Goal: Task Accomplishment & Management: Manage account settings

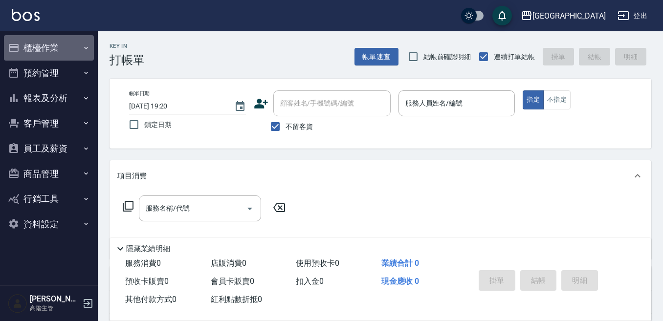
click at [48, 47] on button "櫃檯作業" at bounding box center [49, 47] width 90 height 25
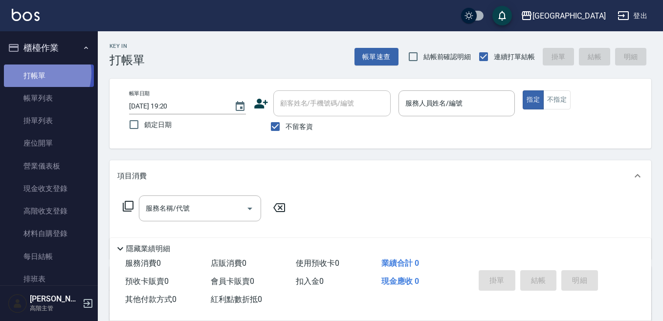
click at [38, 73] on link "打帳單" at bounding box center [49, 76] width 90 height 23
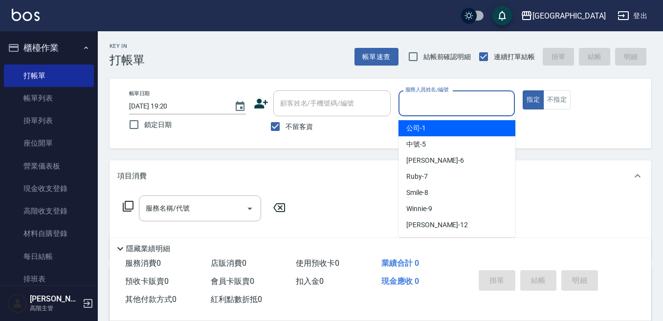
click at [408, 104] on input "服務人員姓名/編號" at bounding box center [457, 103] width 108 height 17
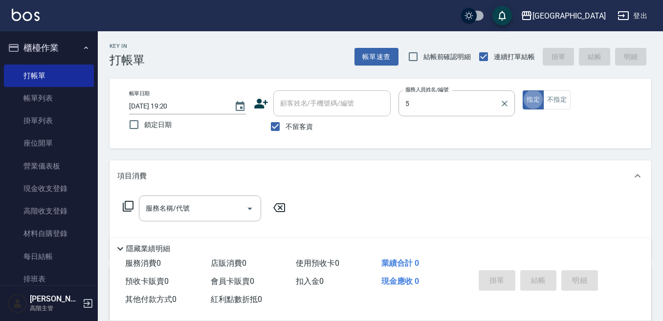
type input "中號-5"
type button "true"
click at [160, 208] on div "服務名稱/代號 服務名稱/代號" at bounding box center [200, 209] width 122 height 26
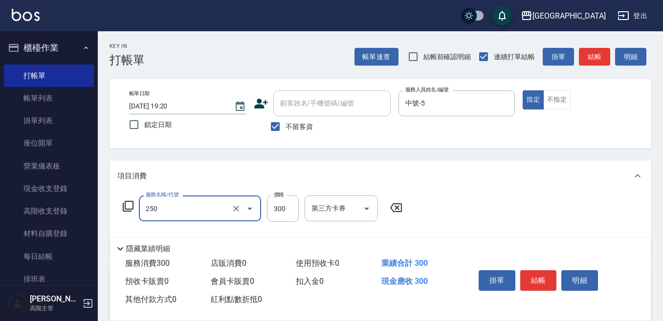
type input "日式洗髮(250)"
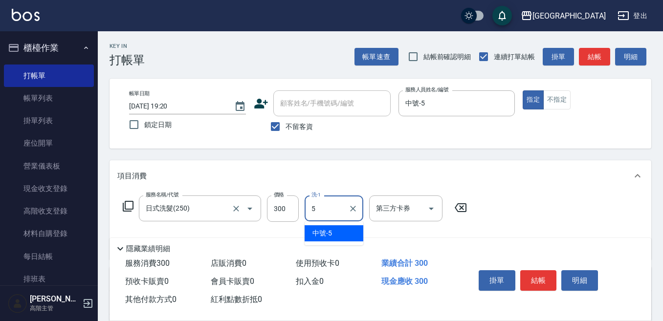
type input "中號-5"
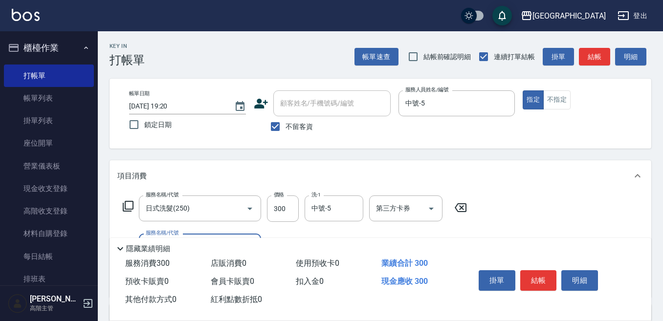
drag, startPoint x: 536, startPoint y: 271, endPoint x: 531, endPoint y: 268, distance: 5.7
click at [536, 271] on button "結帳" at bounding box center [538, 281] width 37 height 21
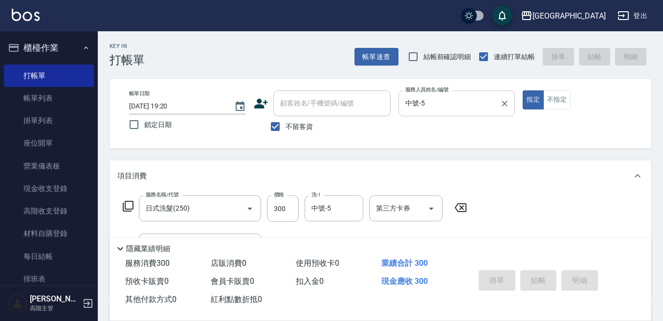
type input "2025/08/23 19:23"
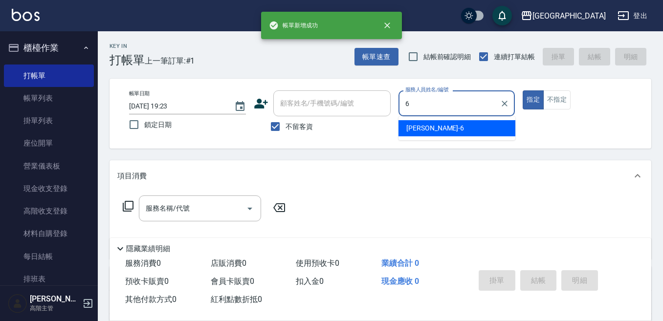
type input "Judy-6"
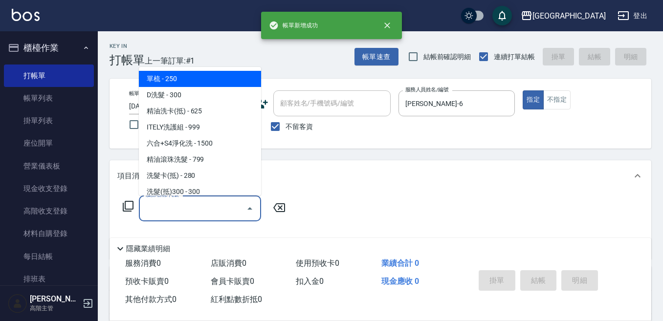
drag, startPoint x: 170, startPoint y: 209, endPoint x: 152, endPoint y: 209, distance: 17.6
click at [160, 209] on input "服務名稱/代號" at bounding box center [192, 208] width 99 height 17
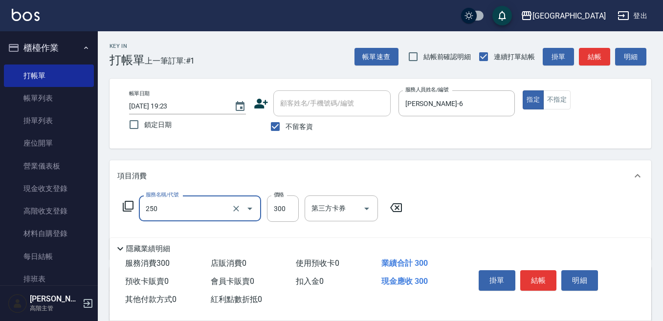
type input "日式洗髮(250)"
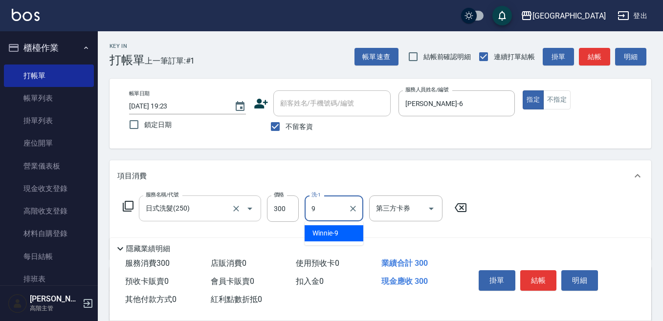
type input "Winnie-9"
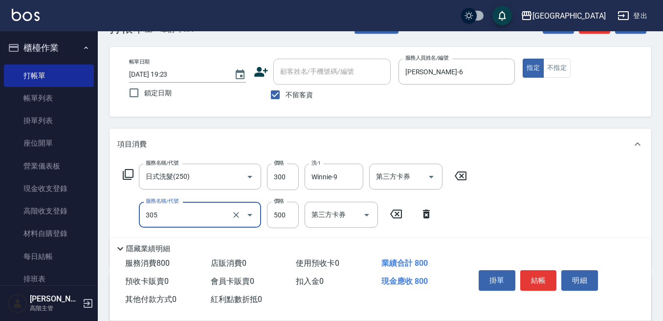
scroll to position [49, 0]
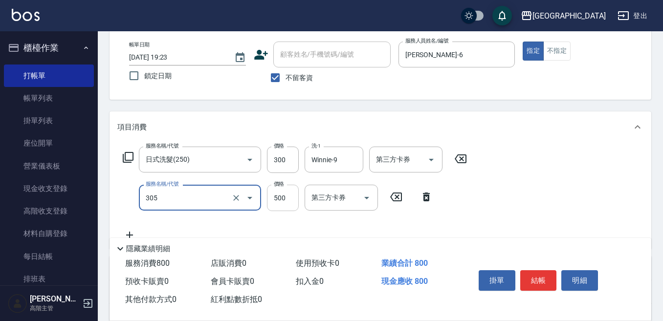
type input "剪髮500(305)"
click at [278, 195] on input "500" at bounding box center [283, 198] width 32 height 26
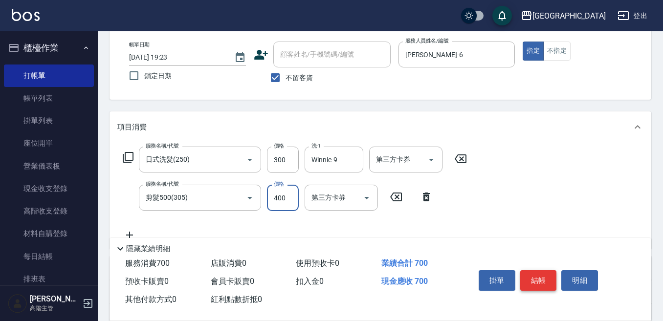
type input "400"
click at [544, 273] on button "結帳" at bounding box center [538, 281] width 37 height 21
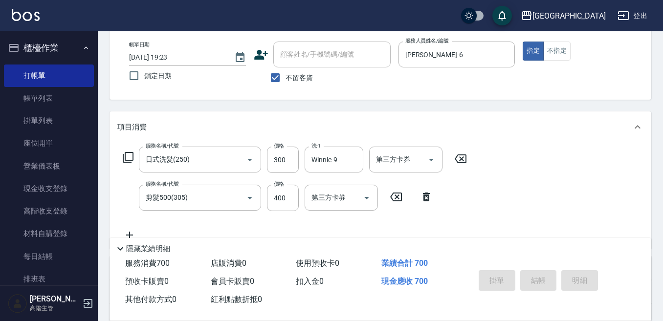
type input "2025/08/23 19:24"
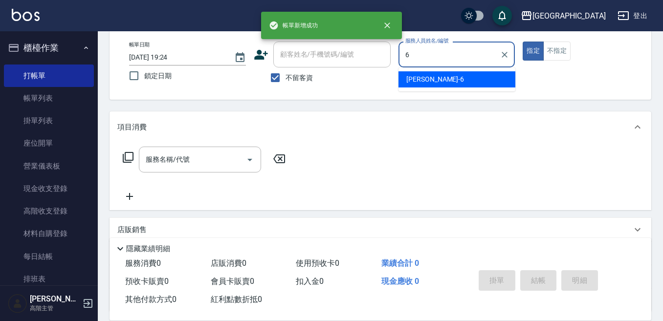
type input "Judy-6"
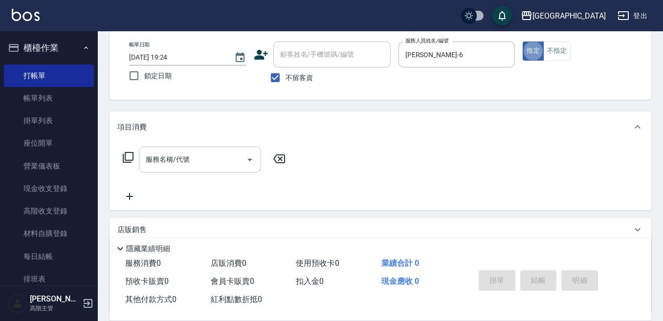
click at [161, 151] on div "服務名稱/代號" at bounding box center [200, 160] width 122 height 26
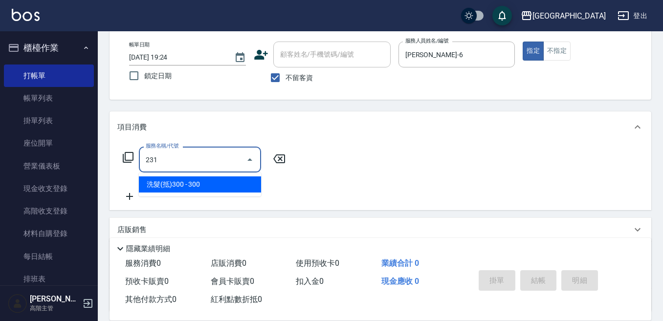
type input "洗髮(抵)300(231)"
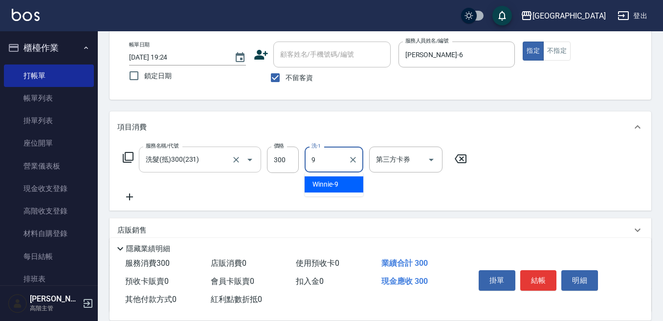
type input "Winnie-9"
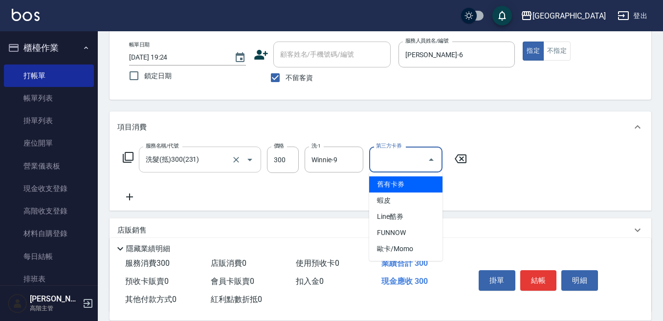
type input "舊有卡券"
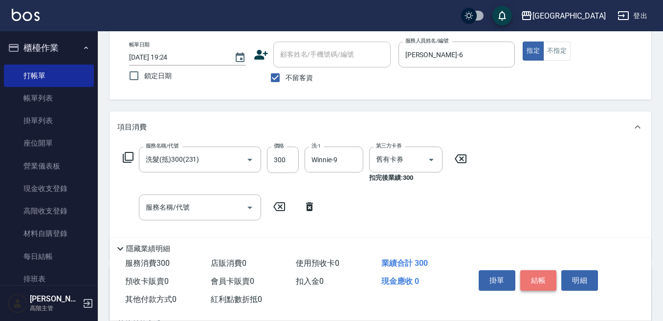
drag, startPoint x: 541, startPoint y: 271, endPoint x: 533, endPoint y: 266, distance: 9.9
click at [540, 271] on button "結帳" at bounding box center [538, 281] width 37 height 21
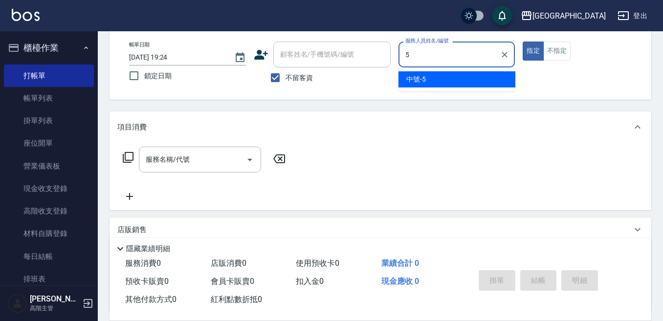
type input "中號-5"
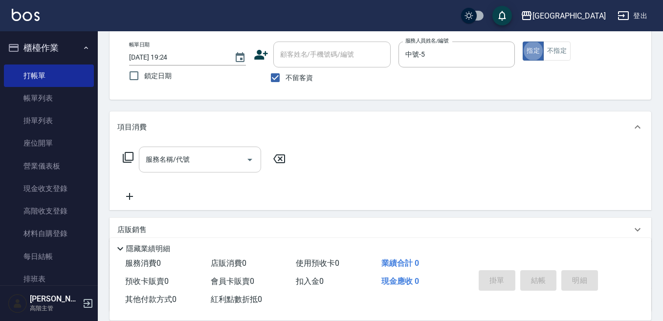
click at [186, 162] on input "服務名稱/代號" at bounding box center [192, 159] width 99 height 17
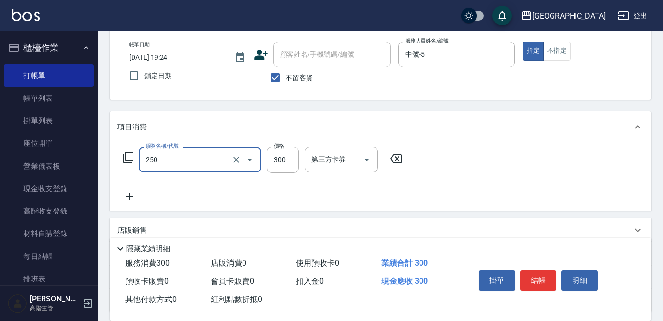
type input "日式洗髮(250)"
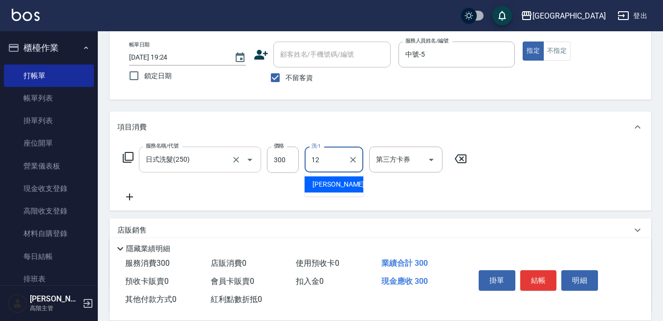
type input "Emily-12"
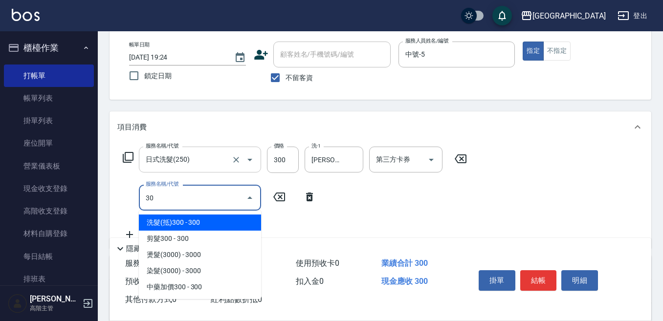
type input "304"
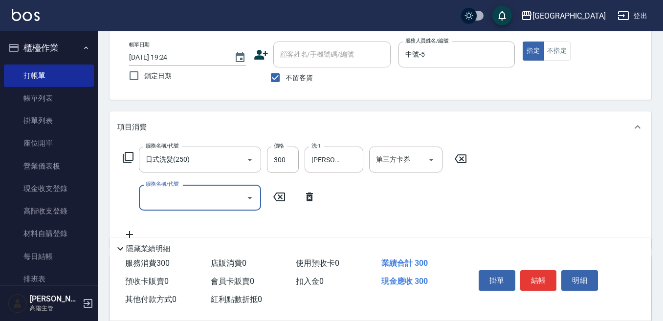
click at [148, 204] on input "服務名稱/代號" at bounding box center [192, 197] width 99 height 17
type input "剪髮400(304)"
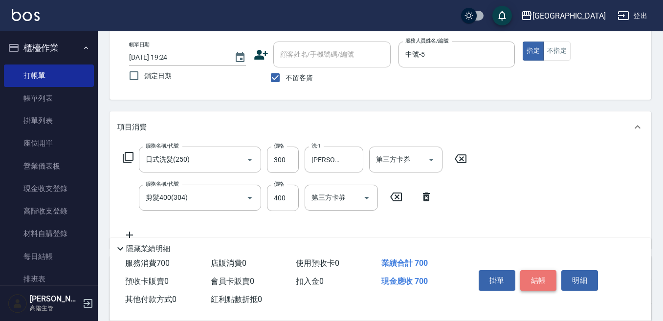
click at [527, 273] on button "結帳" at bounding box center [538, 281] width 37 height 21
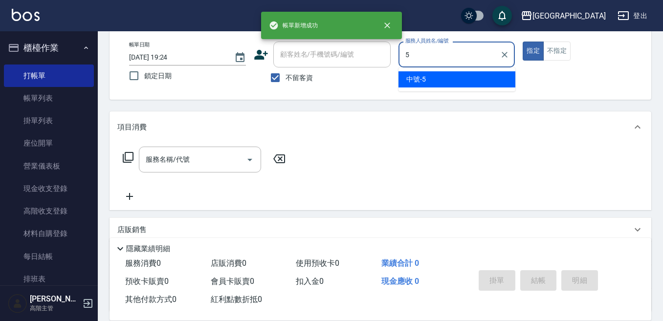
type input "中號-5"
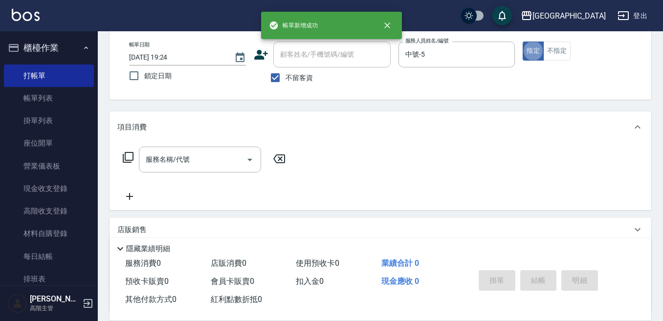
click at [132, 175] on div "服務名稱/代號 服務名稱/代號" at bounding box center [204, 175] width 174 height 56
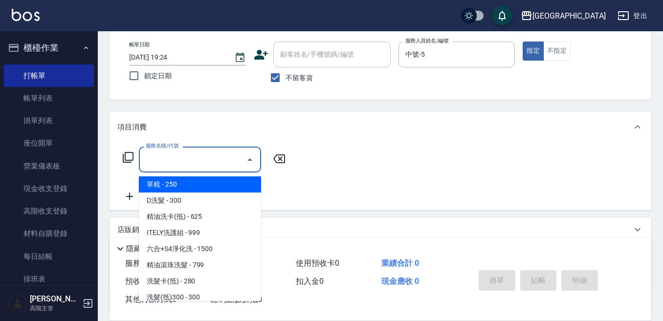
click at [155, 167] on input "服務名稱/代號" at bounding box center [192, 159] width 99 height 17
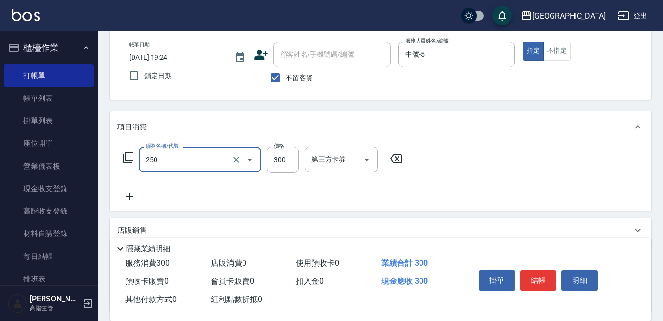
type input "日式洗髮(250)"
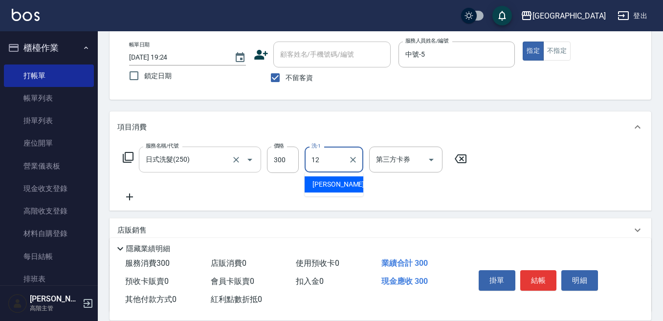
type input "Emily-12"
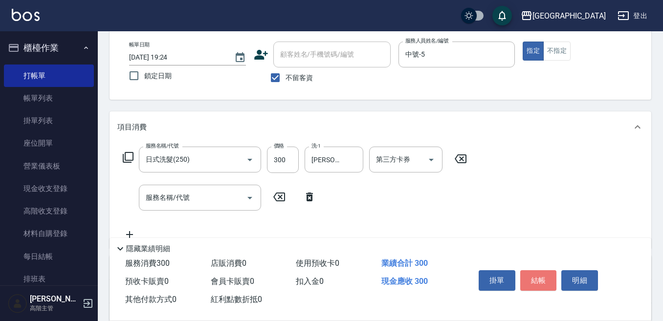
drag, startPoint x: 544, startPoint y: 274, endPoint x: 535, endPoint y: 258, distance: 18.0
click at [543, 273] on button "結帳" at bounding box center [538, 281] width 37 height 21
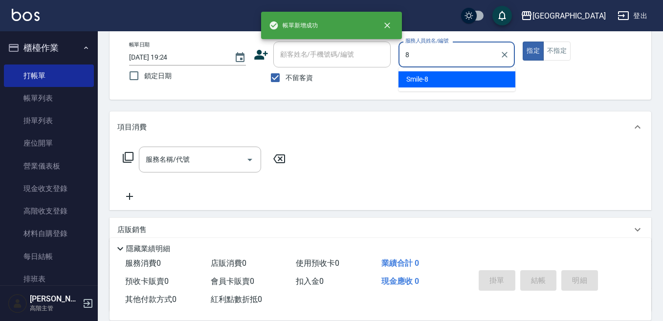
type input "Smile-8"
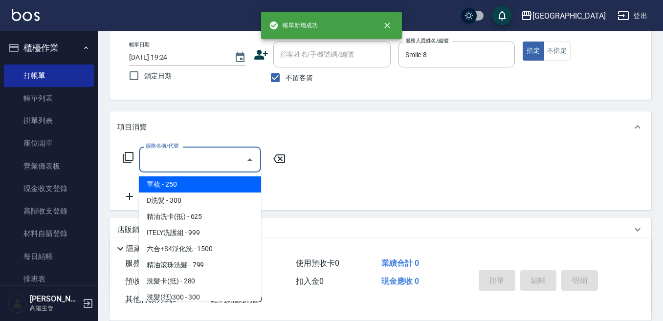
click at [161, 158] on input "服務名稱/代號" at bounding box center [192, 159] width 99 height 17
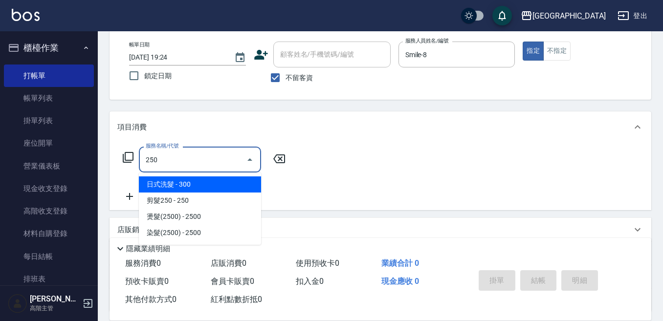
type input "日式洗髮(250)"
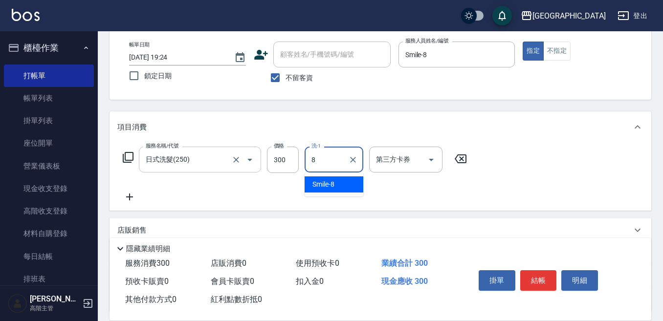
type input "Smile-8"
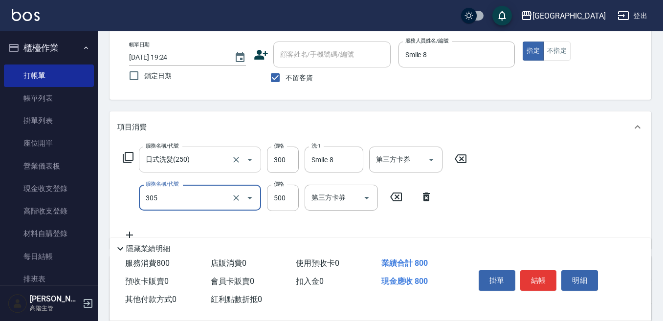
type input "剪髮500(305)"
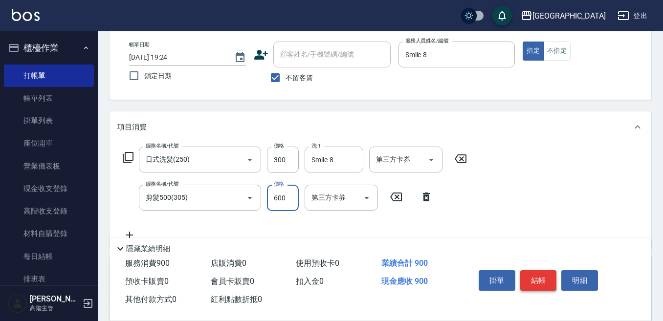
type input "600"
click at [546, 279] on button "結帳" at bounding box center [538, 281] width 37 height 21
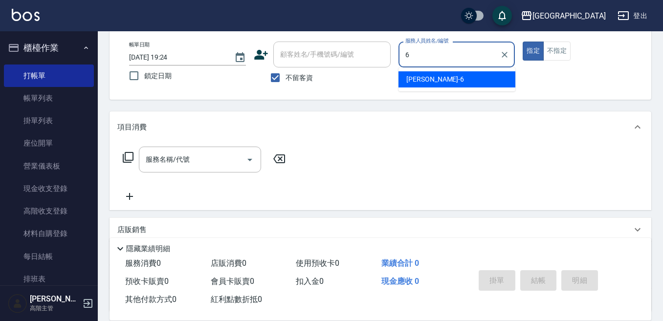
type input "Judy-6"
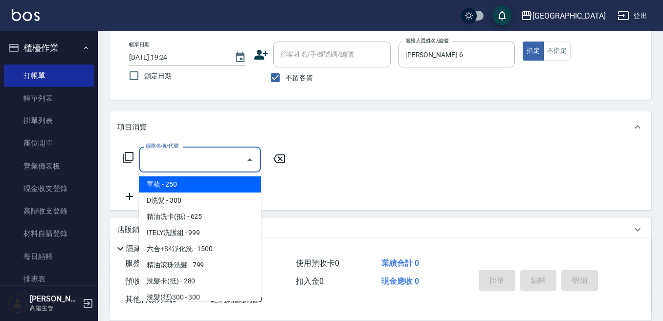
click at [188, 158] on input "服務名稱/代號" at bounding box center [192, 159] width 99 height 17
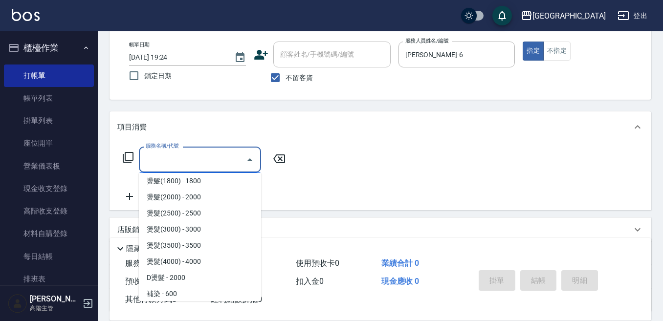
scroll to position [391, 0]
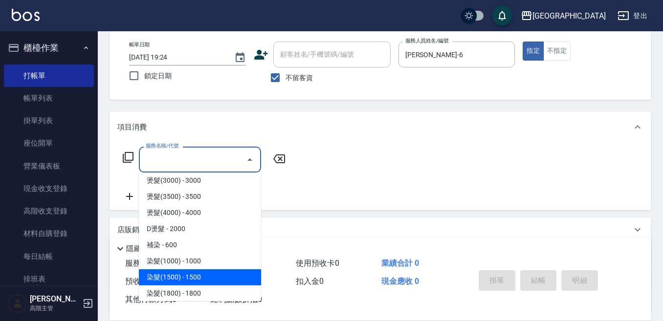
click at [202, 275] on span "染髮(1500) - 1500" at bounding box center [200, 278] width 122 height 16
type input "染髮(1500)(502)"
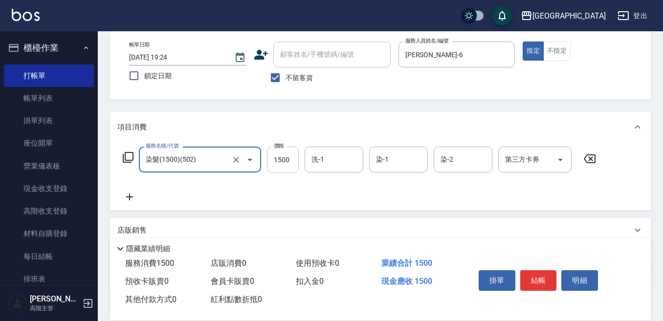
click at [289, 161] on input "1500" at bounding box center [283, 160] width 32 height 26
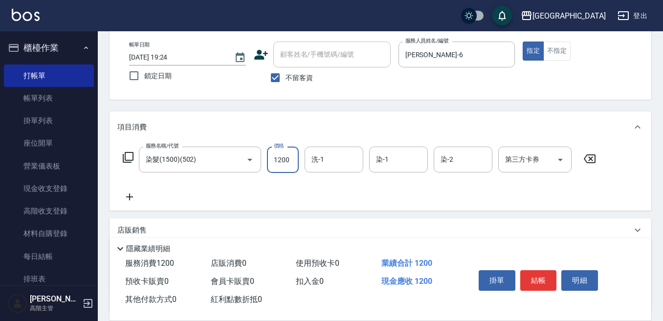
type input "1200"
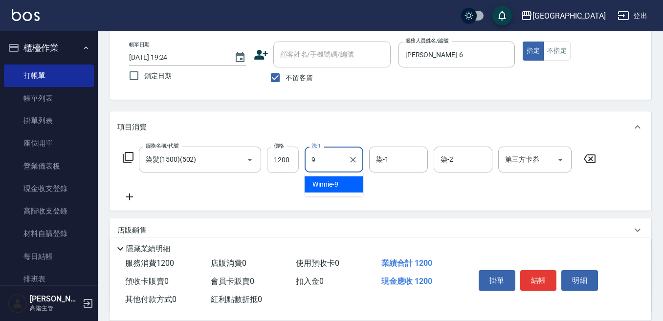
type input "Winnie-9"
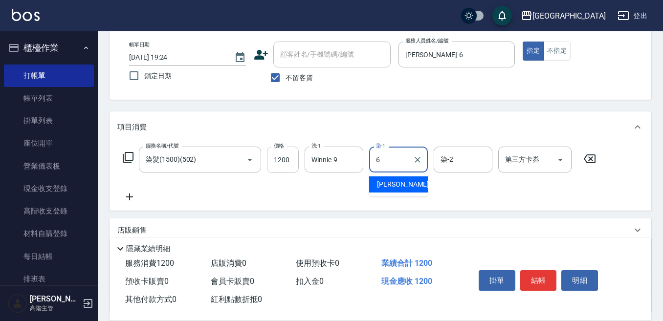
type input "Judy-6"
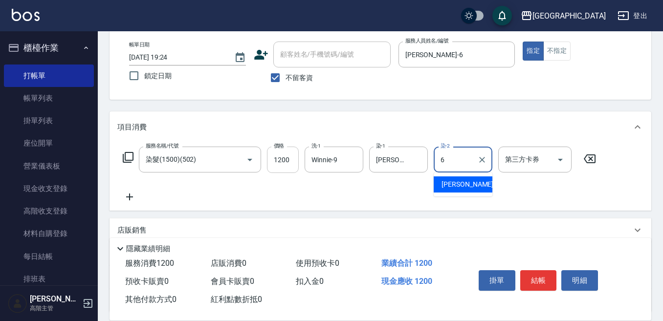
type input "Judy-6"
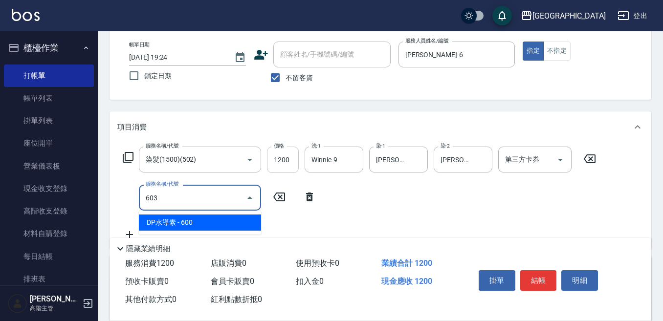
type input "DP水導素(603)"
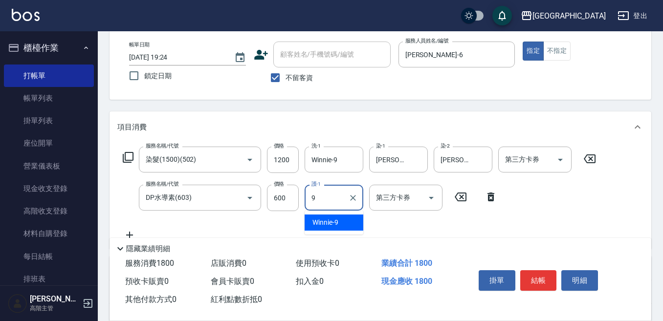
type input "Winnie-9"
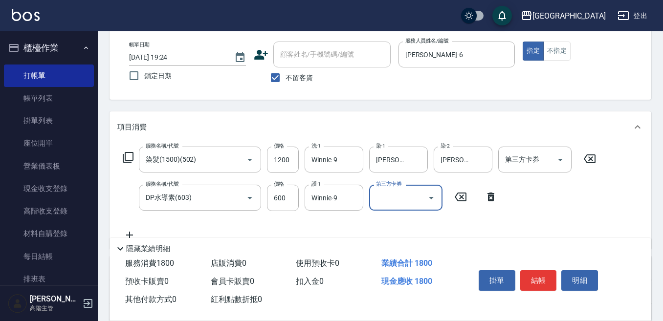
scroll to position [98, 0]
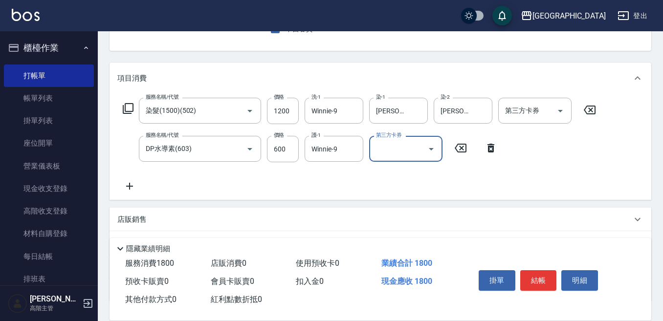
click at [131, 219] on p "店販銷售" at bounding box center [131, 220] width 29 height 10
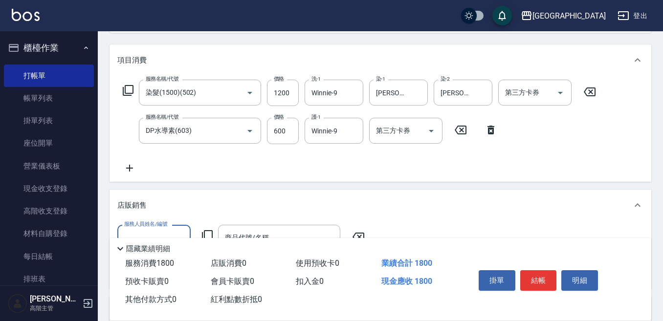
scroll to position [147, 0]
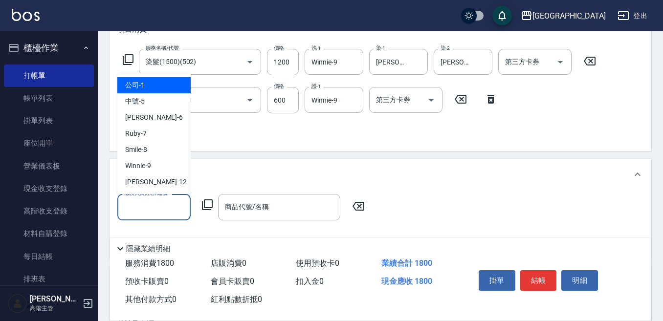
click at [141, 209] on input "服務人員姓名/編號" at bounding box center [154, 207] width 65 height 17
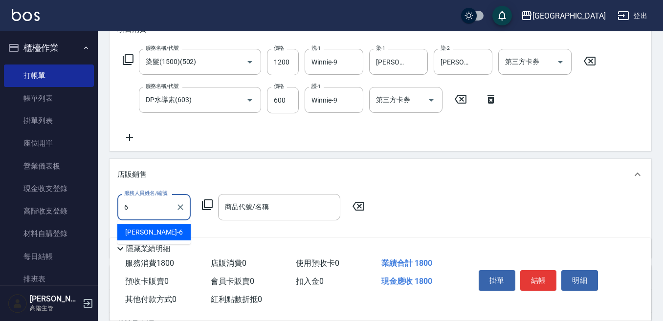
type input "Judy-6"
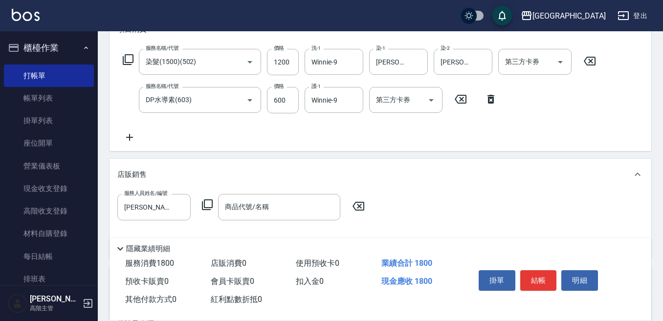
click at [210, 204] on icon at bounding box center [208, 205] width 12 height 12
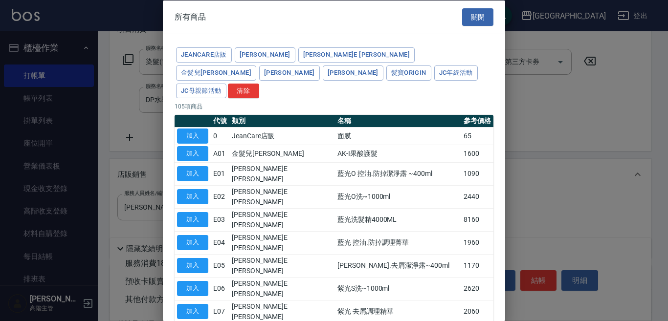
drag, startPoint x: 191, startPoint y: 306, endPoint x: 204, endPoint y: 303, distance: 13.6
type input "舒敏防護精華-10ml"
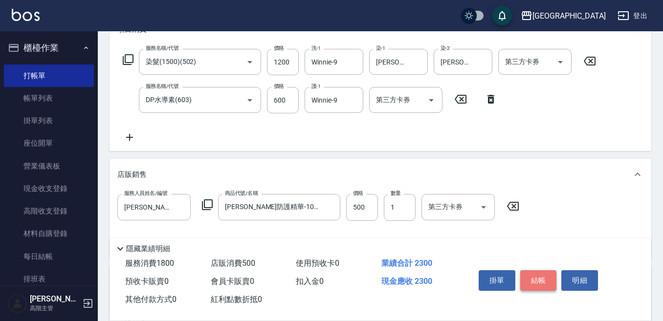
click at [529, 275] on button "結帳" at bounding box center [538, 281] width 37 height 21
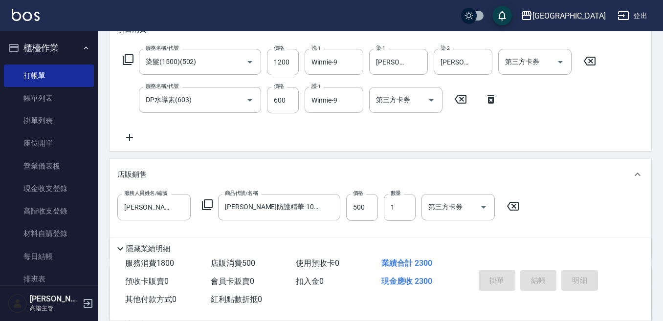
type input "2025/08/23 19:25"
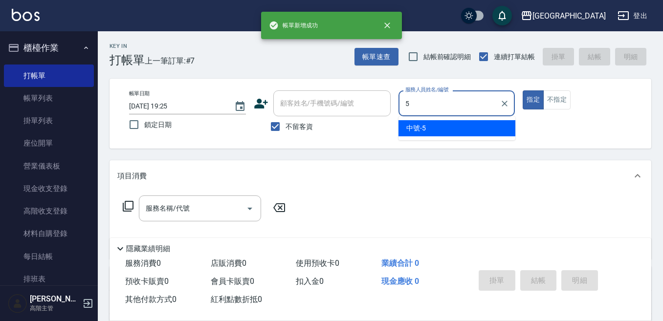
type input "中號-5"
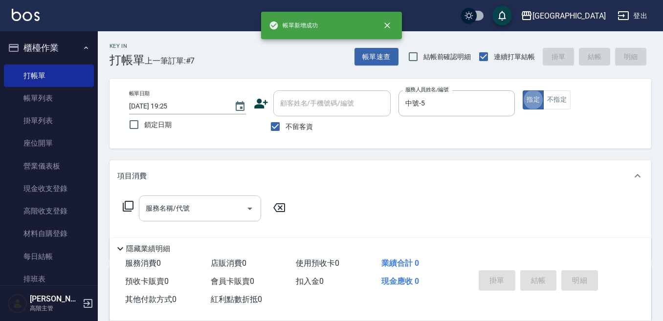
click at [171, 211] on input "服務名稱/代號" at bounding box center [192, 208] width 99 height 17
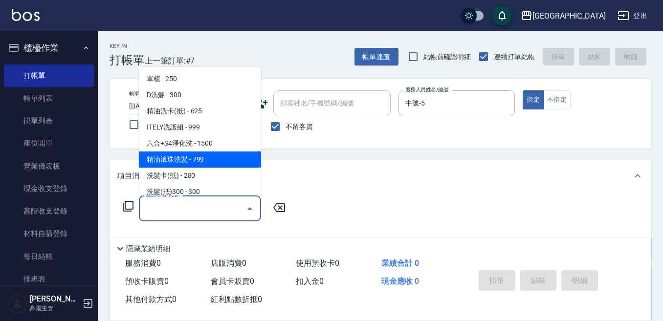
drag, startPoint x: 194, startPoint y: 157, endPoint x: 212, endPoint y: 157, distance: 17.6
click at [194, 158] on span "精油滾珠洗髮 - 799" at bounding box center [200, 160] width 122 height 16
type input "精油滾珠洗髮(220)"
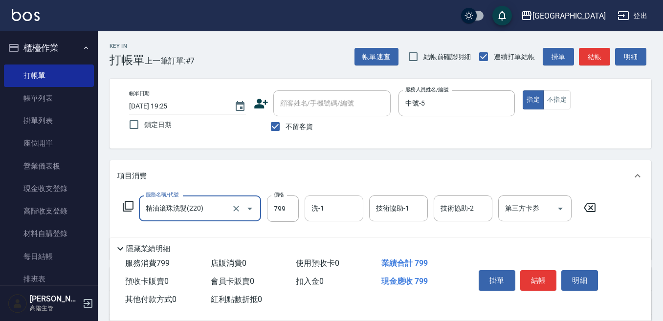
click at [321, 211] on input "洗-1" at bounding box center [334, 208] width 50 height 17
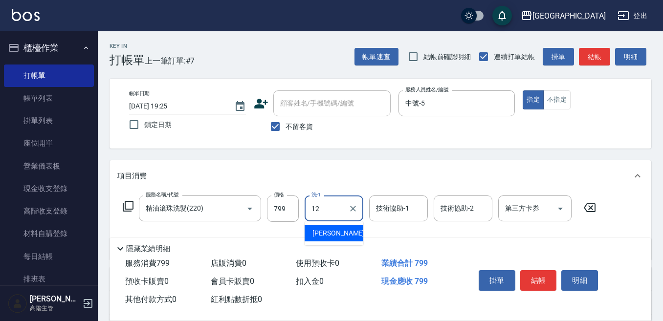
type input "Emily-12"
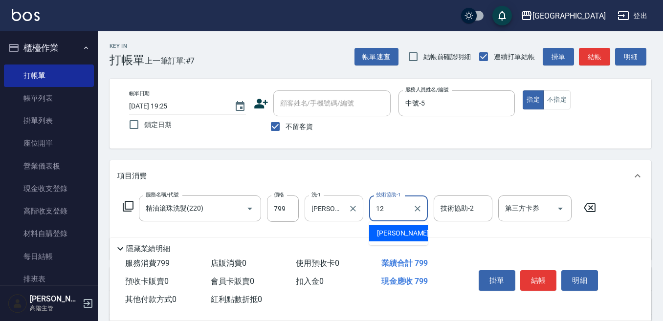
type input "Emily-12"
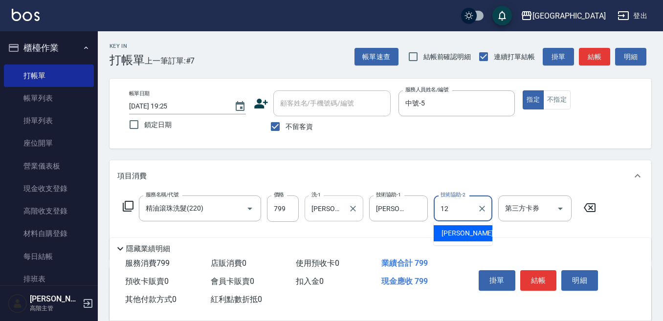
type input "Emily-12"
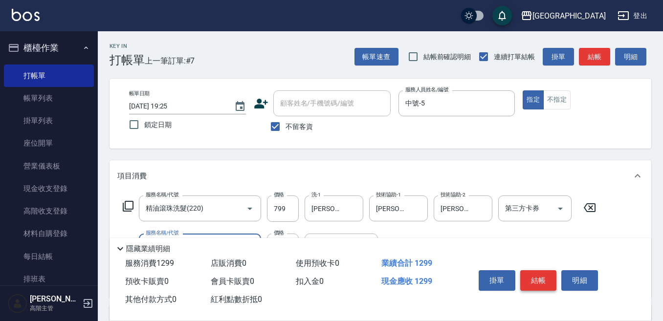
type input "剪髮500(305)"
click at [536, 271] on button "結帳" at bounding box center [538, 281] width 37 height 21
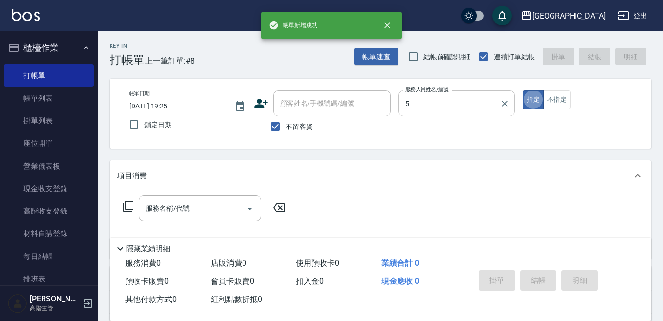
type input "中號-5"
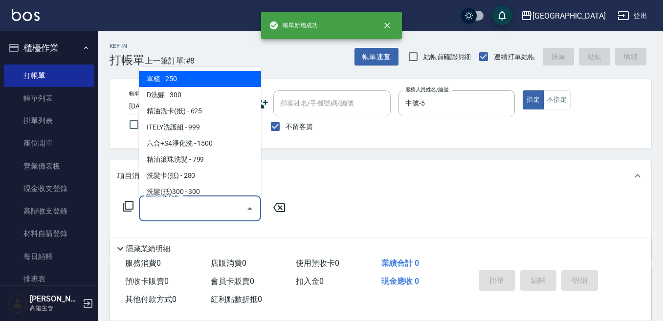
click at [196, 211] on input "服務名稱/代號" at bounding box center [192, 208] width 99 height 17
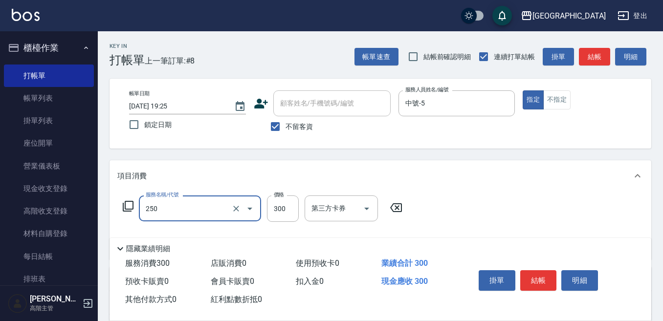
type input "日式洗髮(250)"
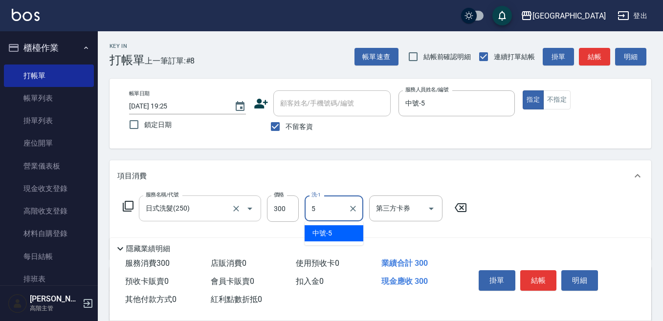
type input "中號-5"
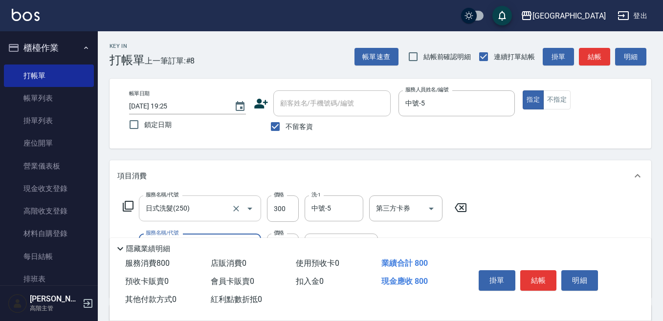
type input "剪髮500(305)"
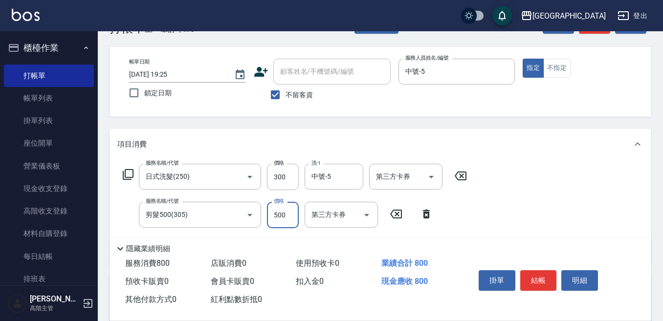
scroll to position [49, 0]
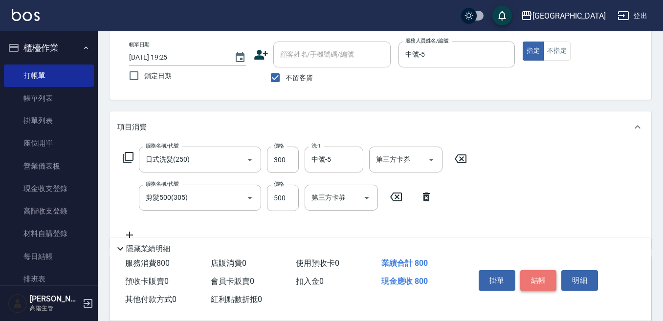
drag, startPoint x: 534, startPoint y: 274, endPoint x: 531, endPoint y: 264, distance: 10.7
click at [533, 274] on button "結帳" at bounding box center [538, 281] width 37 height 21
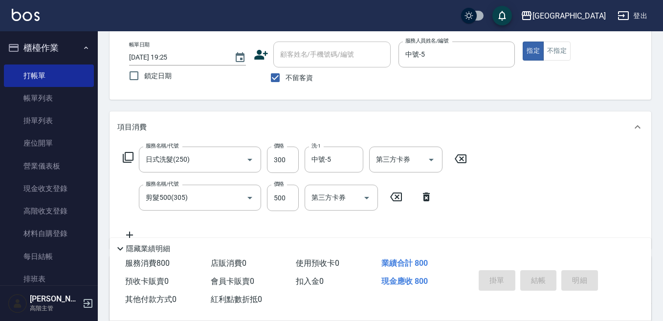
type input "2025/08/23 19:26"
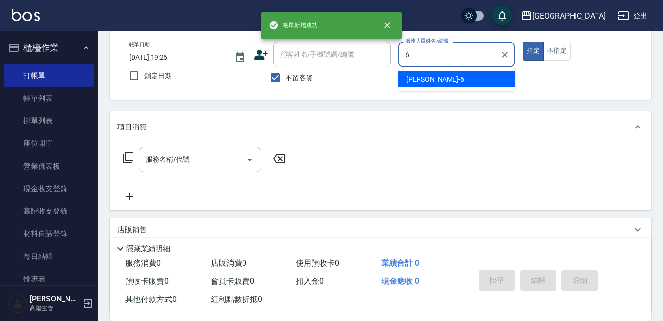
type input "Judy-6"
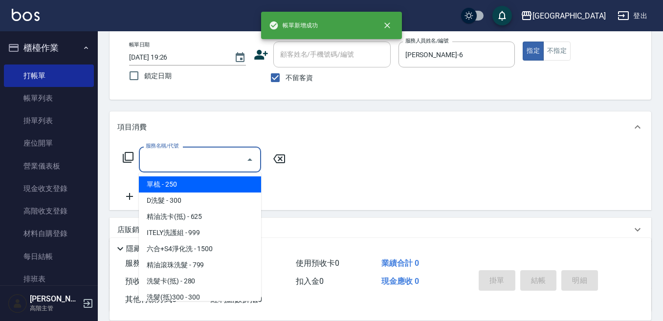
click at [192, 165] on input "服務名稱/代號" at bounding box center [192, 159] width 99 height 17
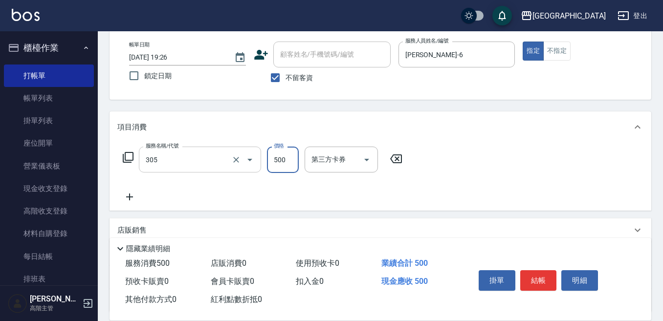
type input "剪髮500(305)"
type input "600"
click at [531, 277] on button "結帳" at bounding box center [538, 281] width 37 height 21
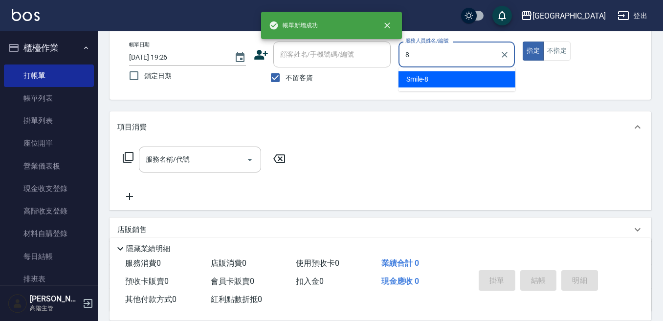
type input "Smile-8"
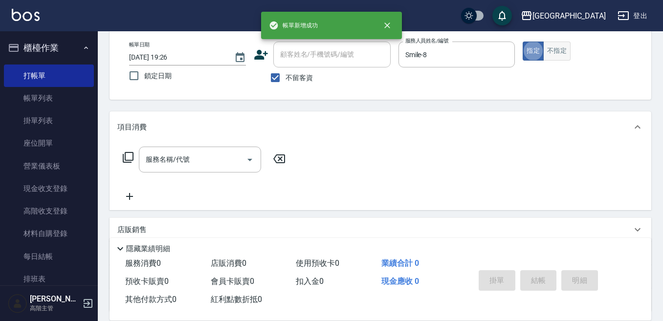
click at [551, 52] on button "不指定" at bounding box center [556, 51] width 27 height 19
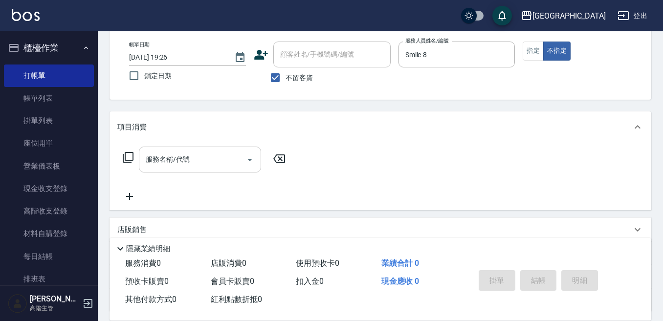
click at [192, 157] on input "服務名稱/代號" at bounding box center [192, 159] width 99 height 17
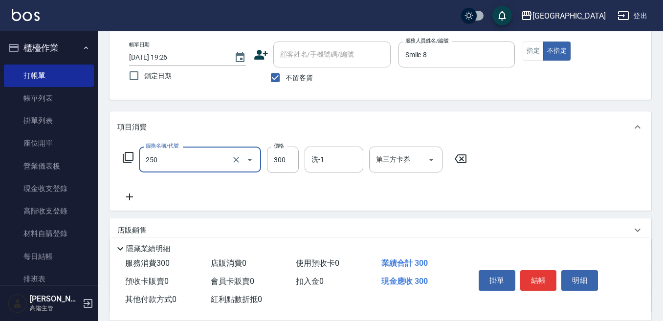
type input "日式洗髮(250)"
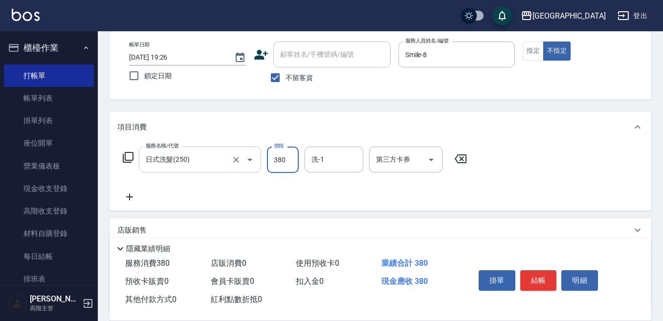
type input "380"
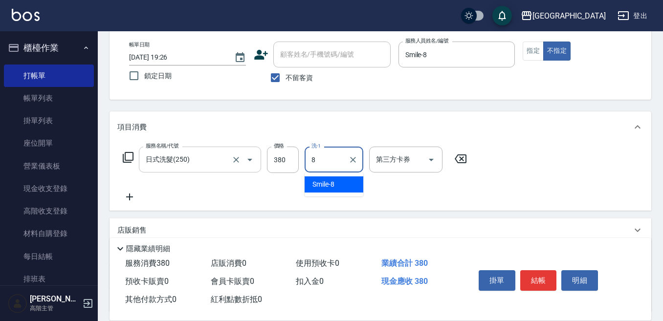
type input "Smile-8"
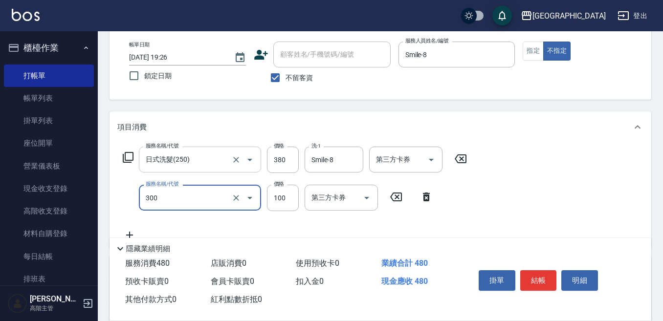
type input "剪瀏海(300)"
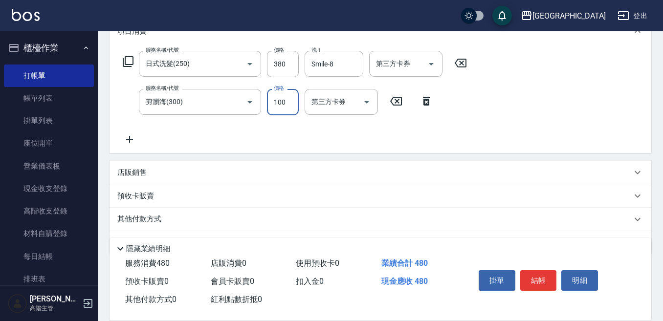
scroll to position [147, 0]
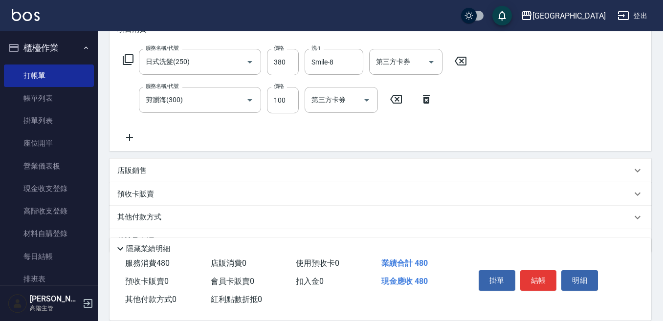
click at [133, 136] on icon at bounding box center [129, 138] width 24 height 12
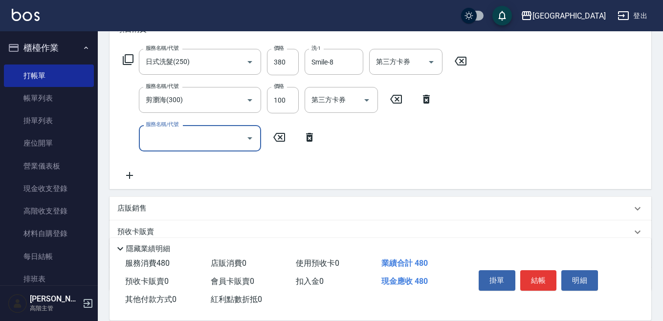
click at [165, 135] on input "服務名稱/代號" at bounding box center [192, 138] width 99 height 17
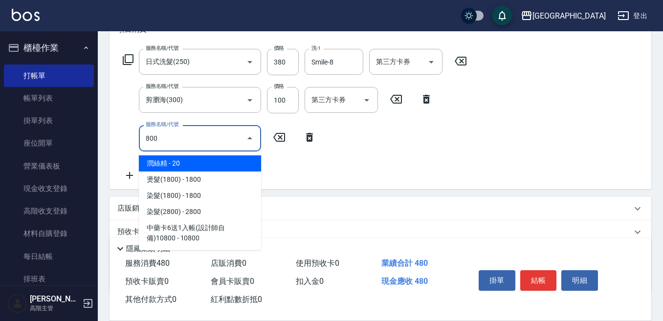
type input "潤絲精(800)"
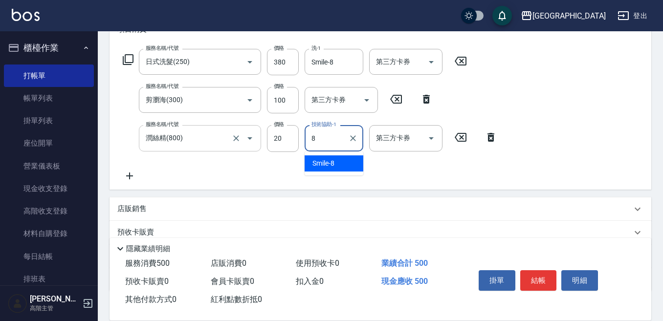
type input "Smile-8"
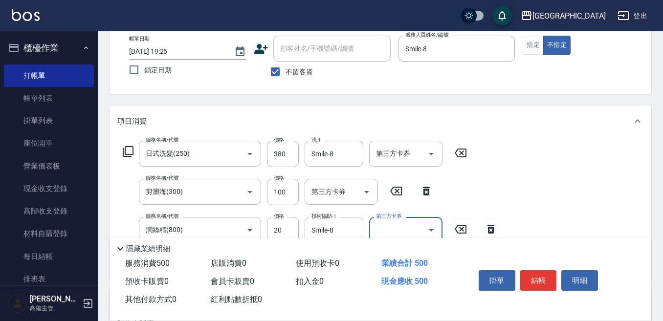
scroll to position [49, 0]
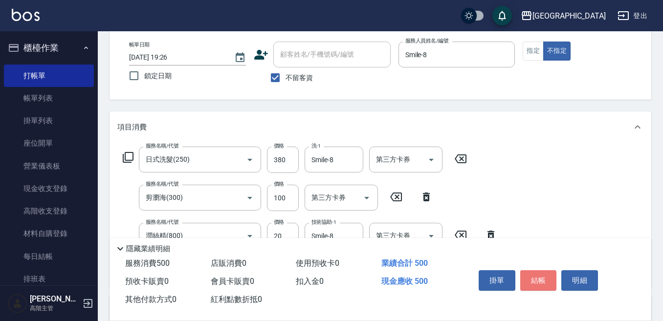
drag, startPoint x: 538, startPoint y: 274, endPoint x: 513, endPoint y: 213, distance: 66.2
click at [531, 271] on button "結帳" at bounding box center [538, 281] width 37 height 21
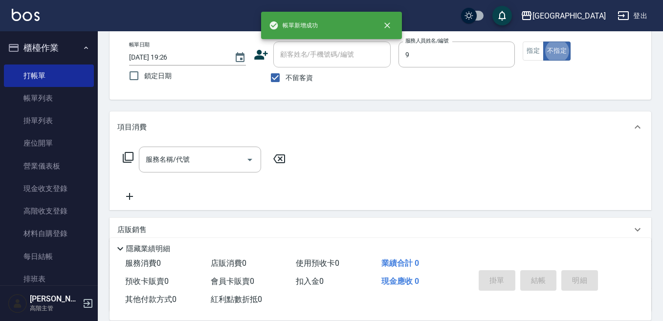
type input "Winnie-9"
type button "false"
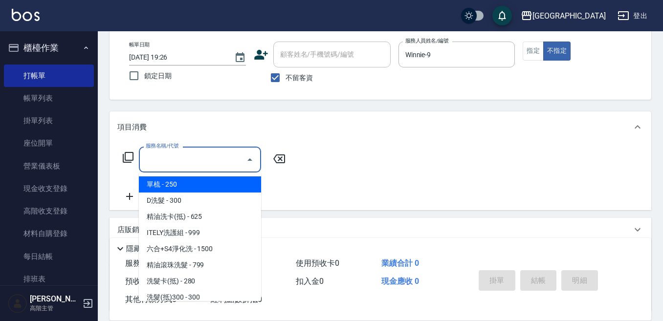
click at [205, 157] on input "服務名稱/代號" at bounding box center [192, 159] width 99 height 17
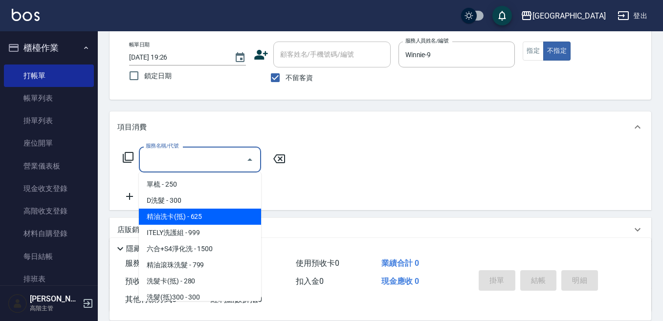
click at [198, 214] on span "精油洗卡(抵) - 625" at bounding box center [200, 217] width 122 height 16
type input "精油洗卡(抵)(210)"
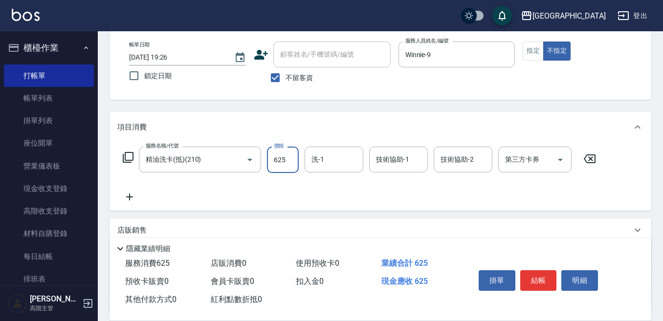
click at [286, 161] on input "625" at bounding box center [283, 160] width 32 height 26
type input "666"
click at [315, 160] on input "洗-1" at bounding box center [334, 159] width 50 height 17
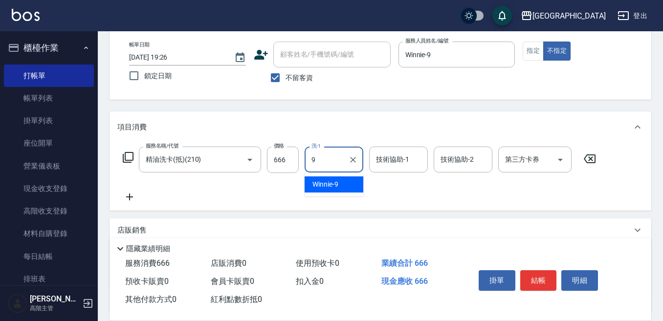
type input "Winnie-9"
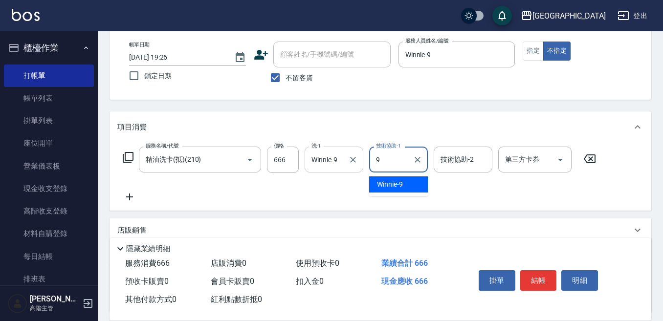
type input "Winnie-9"
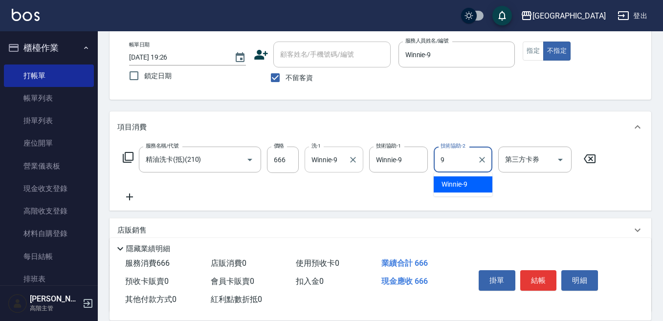
type input "Winnie-9"
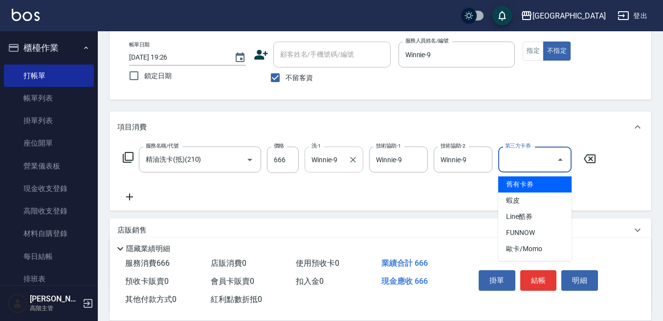
type input "舊有卡券"
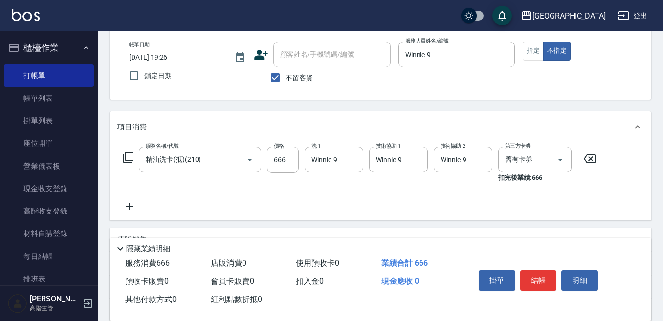
drag, startPoint x: 126, startPoint y: 204, endPoint x: 155, endPoint y: 208, distance: 28.6
click at [155, 208] on div "服務名稱/代號 精油洗卡(抵)(210) 服務名稱/代號 價格 666 價格 洗-1 Winnie-9 洗-1 技術協助-1 Winnie-9 技術協助-1 …" at bounding box center [359, 180] width 485 height 66
click at [138, 204] on icon at bounding box center [129, 207] width 24 height 12
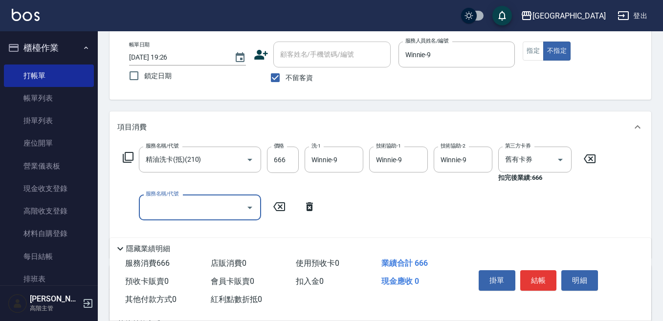
click at [142, 203] on div "服務名稱/代號" at bounding box center [200, 208] width 122 height 26
type input "潤絲精(800)"
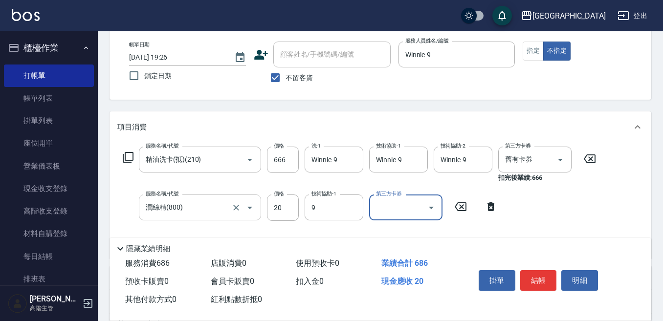
type input "Winnie-9"
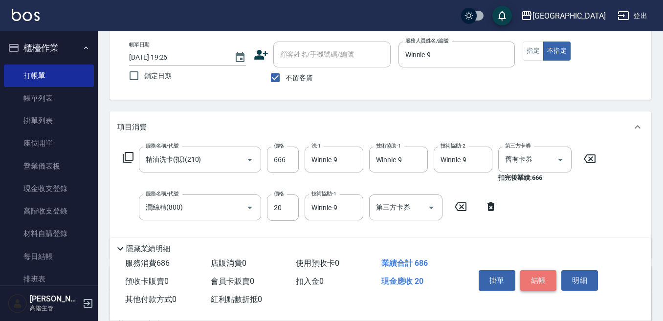
click at [534, 276] on button "結帳" at bounding box center [538, 281] width 37 height 21
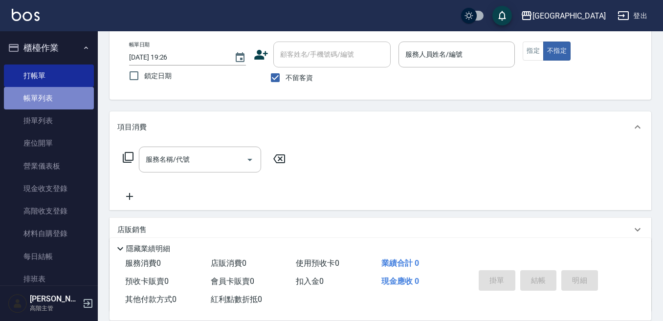
click at [50, 100] on link "帳單列表" at bounding box center [49, 98] width 90 height 23
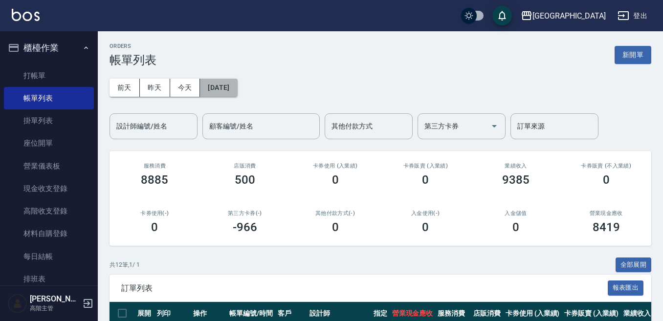
click at [220, 88] on button "[DATE]" at bounding box center [218, 88] width 37 height 18
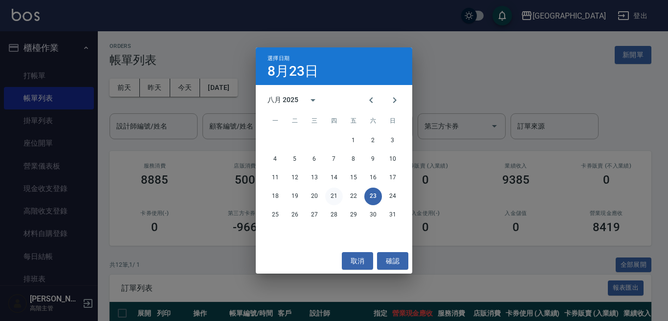
click at [332, 195] on button "21" at bounding box center [334, 197] width 18 height 18
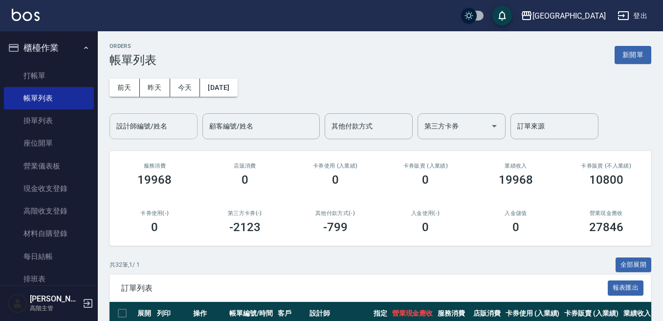
drag, startPoint x: 100, startPoint y: 136, endPoint x: 169, endPoint y: 131, distance: 68.7
click at [156, 124] on input "設計師編號/姓名" at bounding box center [153, 126] width 79 height 17
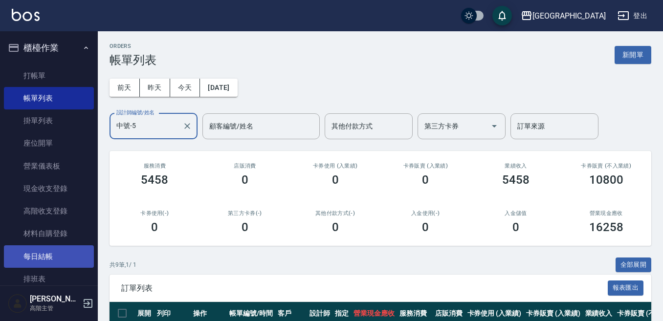
type input "中號-5"
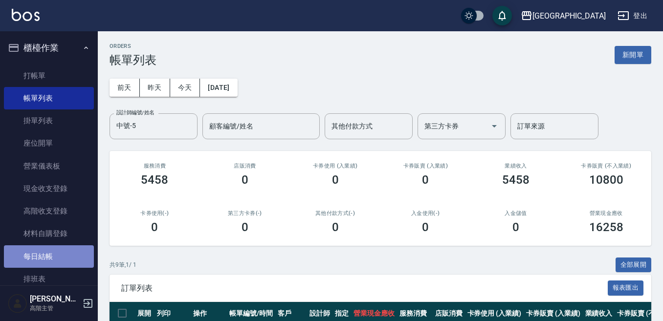
click at [57, 254] on link "每日結帳" at bounding box center [49, 257] width 90 height 23
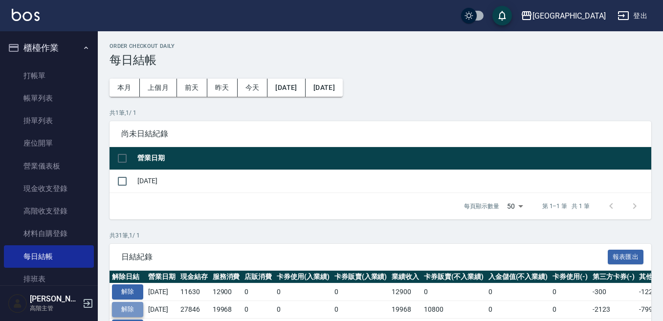
click at [129, 306] on button "解除" at bounding box center [127, 309] width 31 height 15
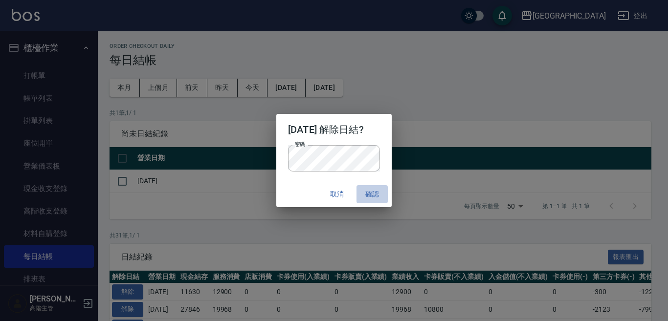
drag, startPoint x: 379, startPoint y: 192, endPoint x: 367, endPoint y: 191, distance: 11.3
click at [376, 194] on button "確認" at bounding box center [372, 194] width 31 height 18
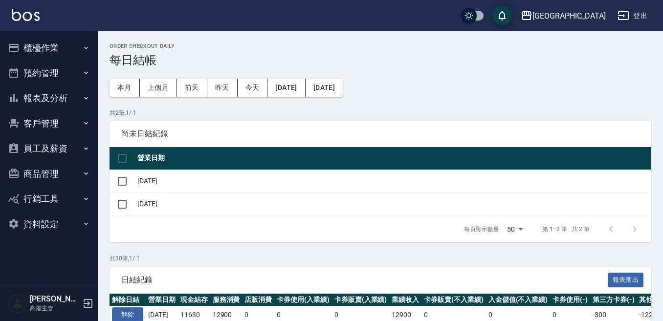
click at [29, 51] on button "櫃檯作業" at bounding box center [49, 47] width 90 height 25
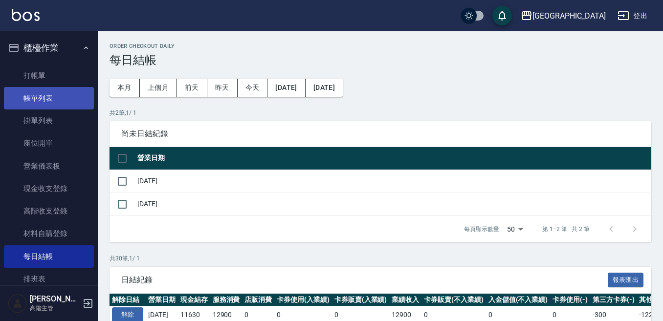
click at [59, 98] on link "帳單列表" at bounding box center [49, 98] width 90 height 23
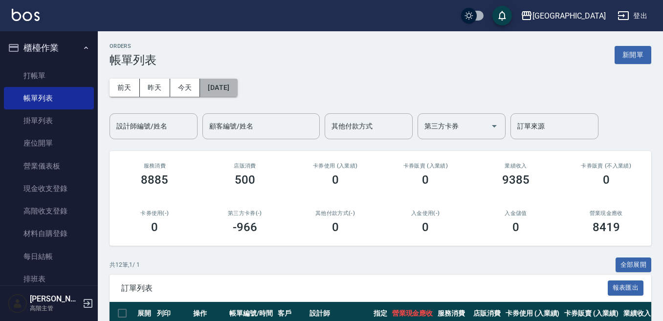
click at [237, 87] on button "[DATE]" at bounding box center [218, 88] width 37 height 18
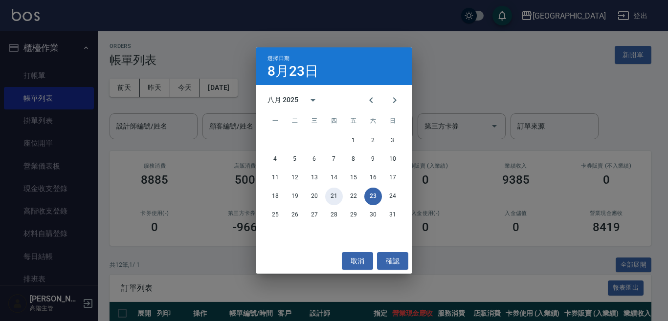
click at [330, 195] on button "21" at bounding box center [334, 197] width 18 height 18
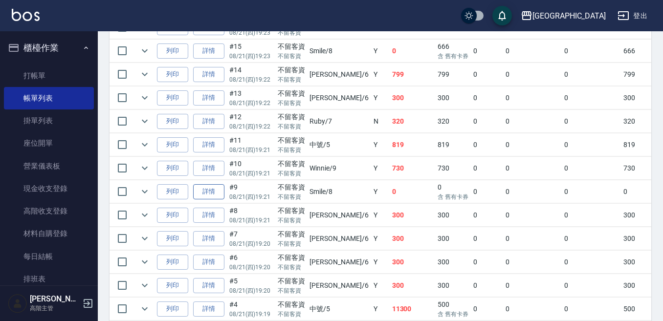
scroll to position [734, 0]
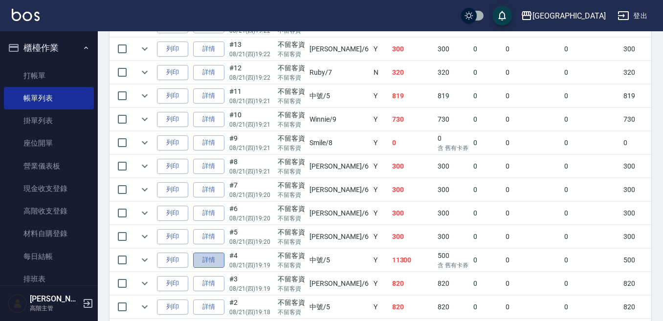
click at [213, 259] on link "詳情" at bounding box center [208, 260] width 31 height 15
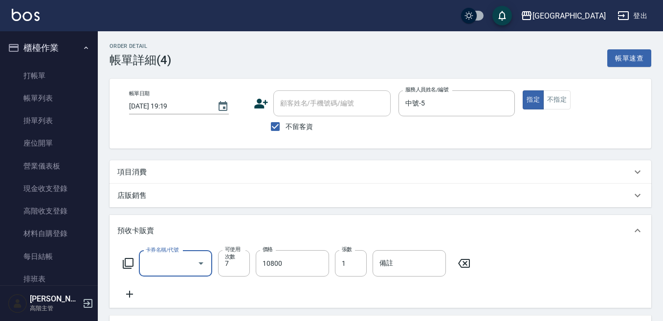
type input "2025/08/21 19:19"
checkbox input "true"
type input "中號-5"
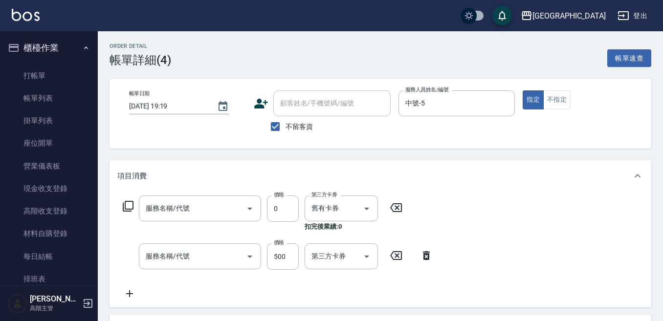
type input "中藥卡(7088)"
type input "中藥卡(一次)0(706)"
type input "剪髮500(305)"
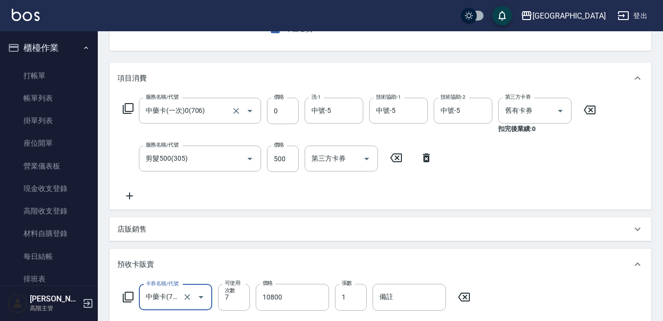
scroll to position [147, 0]
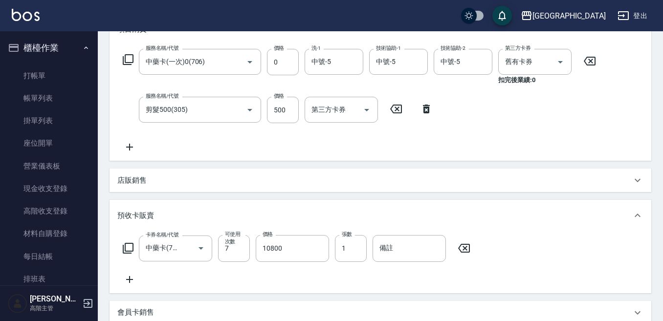
click at [467, 246] on icon at bounding box center [464, 249] width 24 height 12
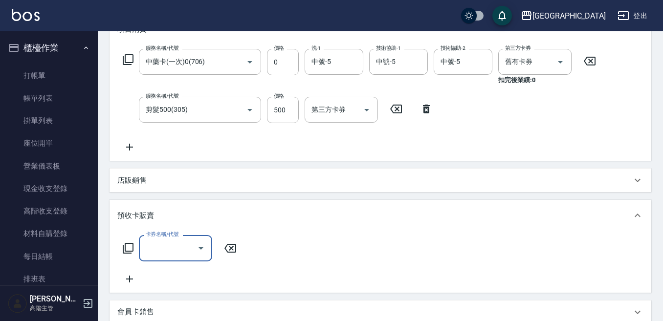
click at [130, 146] on icon at bounding box center [129, 147] width 7 height 7
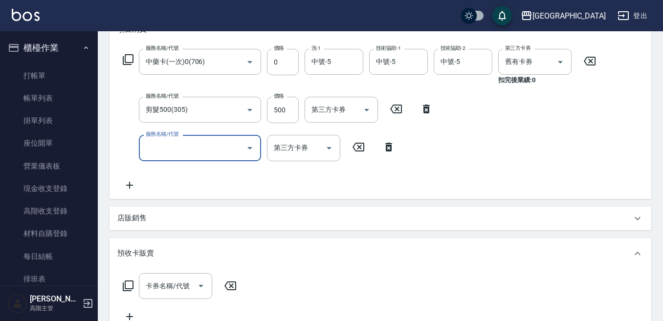
click at [159, 155] on input "服務名稱/代號" at bounding box center [192, 147] width 99 height 17
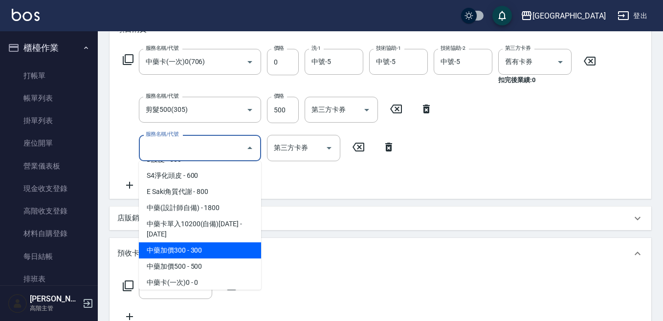
scroll to position [832, 0]
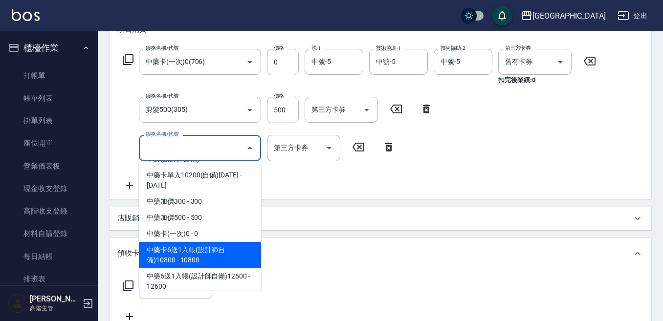
click at [214, 242] on span "中藥卡6送1入帳(設計師自備)10800 - 10800" at bounding box center [200, 255] width 122 height 26
type input "中藥卡6送1入帳(設計師自備)10800(707)"
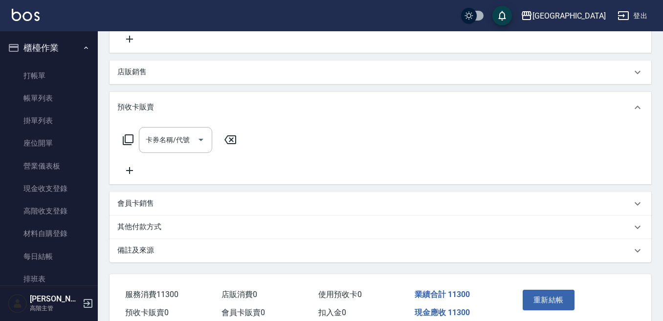
scroll to position [340, 0]
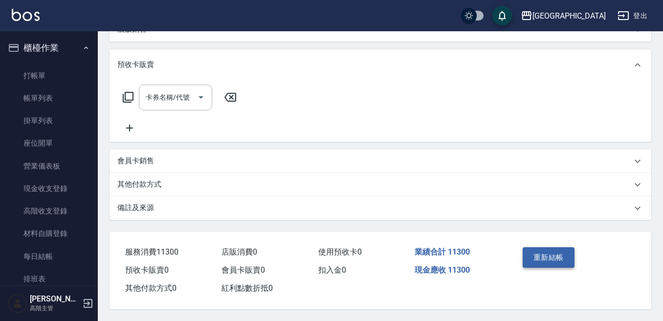
click at [551, 255] on button "重新結帳" at bounding box center [549, 258] width 52 height 21
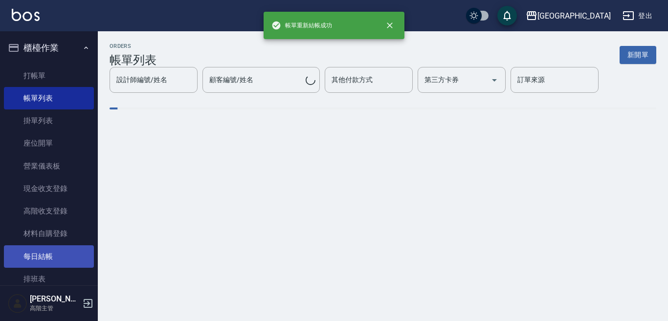
click at [81, 264] on link "每日結帳" at bounding box center [49, 257] width 90 height 23
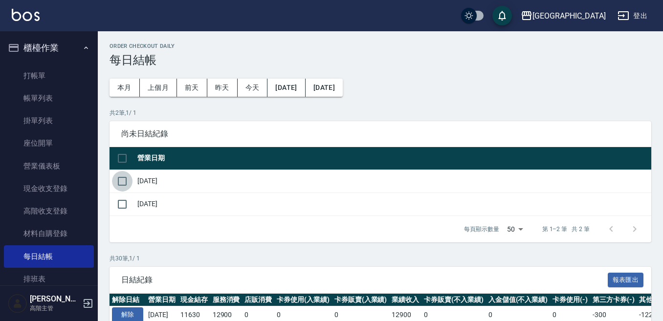
drag, startPoint x: 126, startPoint y: 180, endPoint x: 139, endPoint y: 184, distance: 13.9
click at [125, 180] on input "checkbox" at bounding box center [122, 181] width 21 height 21
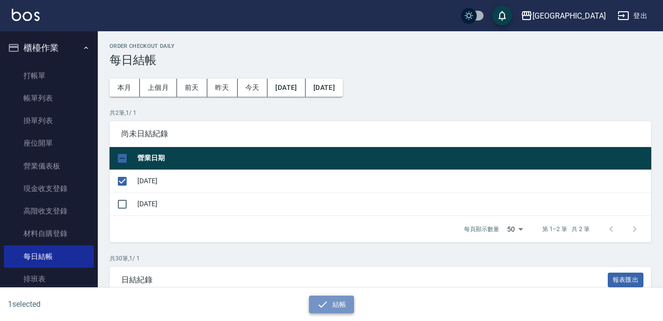
click at [336, 304] on button "結帳" at bounding box center [331, 305] width 45 height 18
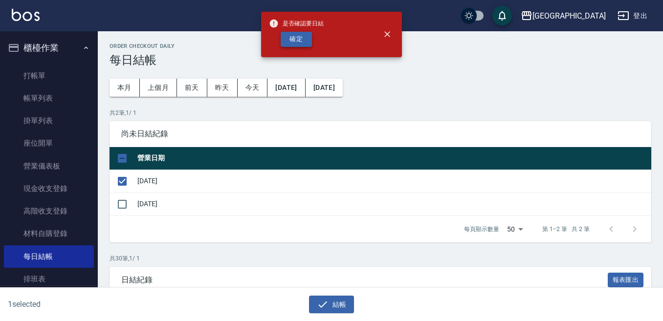
click at [299, 36] on button "確定" at bounding box center [296, 39] width 31 height 15
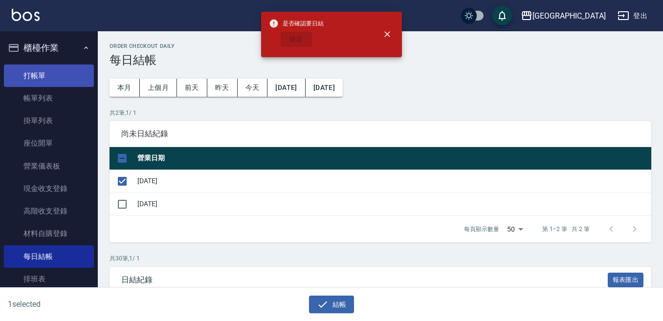
checkbox input "false"
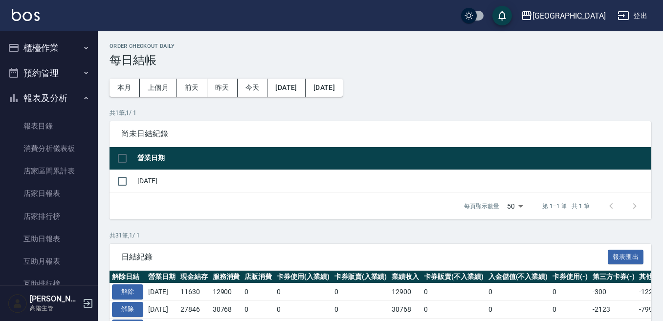
click at [50, 37] on button "櫃檯作業" at bounding box center [49, 47] width 90 height 25
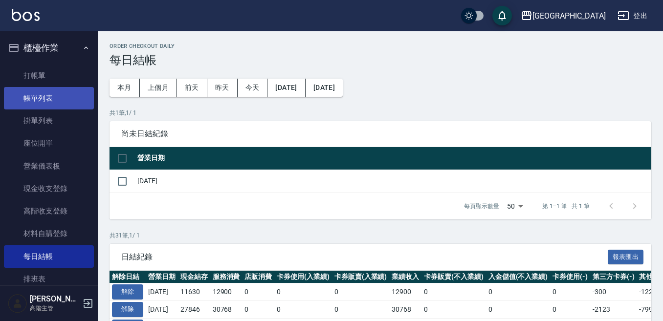
click at [59, 99] on link "帳單列表" at bounding box center [49, 98] width 90 height 23
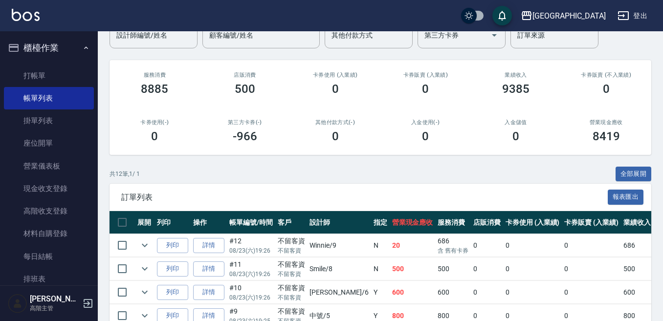
scroll to position [98, 0]
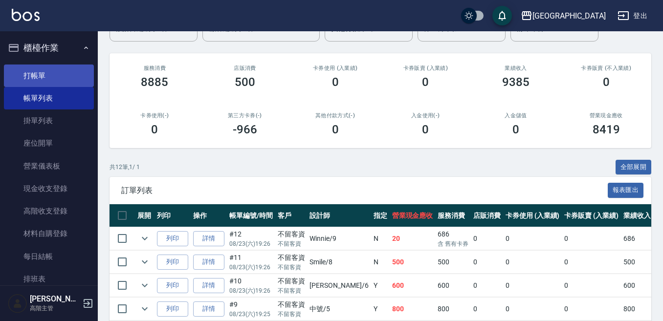
click at [84, 77] on link "打帳單" at bounding box center [49, 76] width 90 height 23
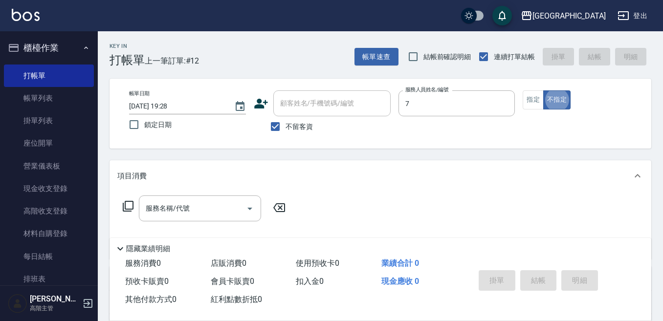
type input "Ruby-7"
type button "false"
click at [538, 103] on button "指定" at bounding box center [533, 99] width 21 height 19
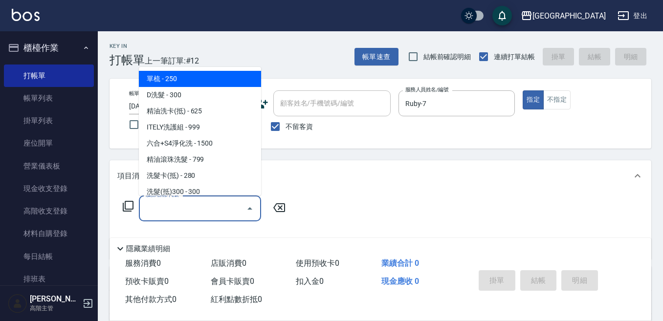
click at [190, 210] on input "服務名稱/代號" at bounding box center [192, 208] width 99 height 17
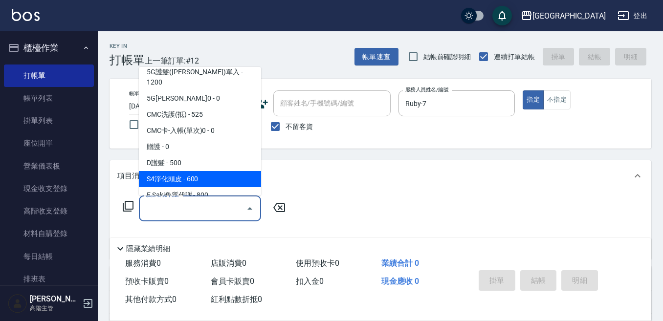
scroll to position [734, 0]
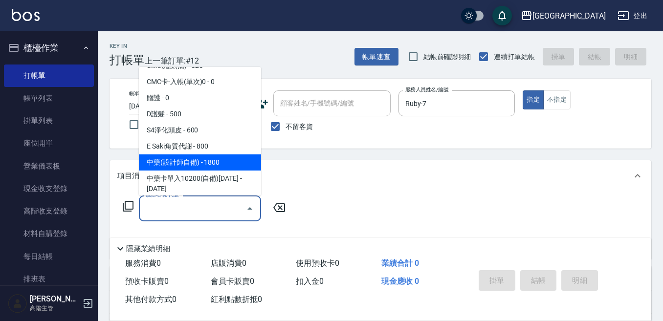
click at [232, 155] on span "中藥(設計師自備) - 1800" at bounding box center [200, 163] width 122 height 16
type input "中藥(設計師自備)(702)"
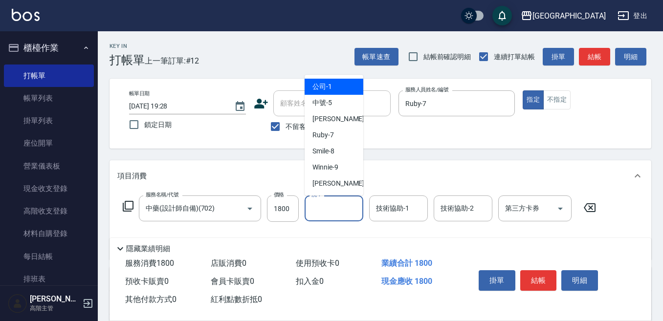
click at [329, 209] on input "洗-1" at bounding box center [334, 208] width 50 height 17
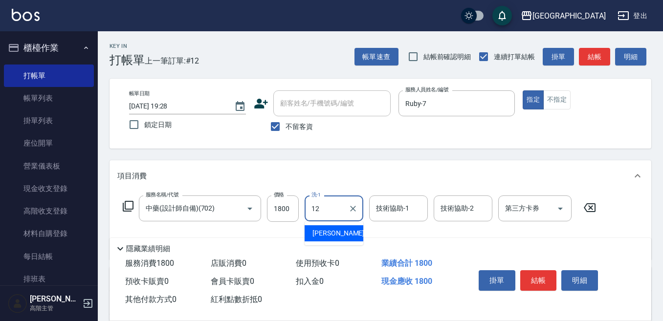
type input "Emily-12"
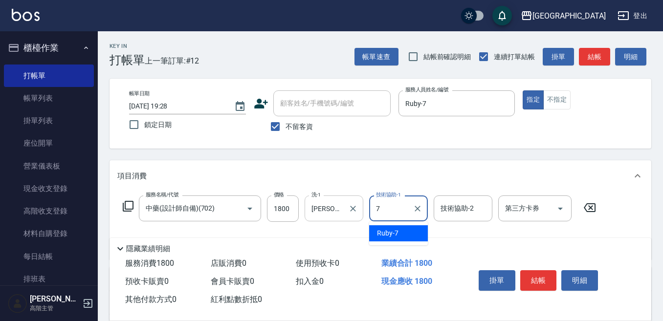
type input "Ruby-7"
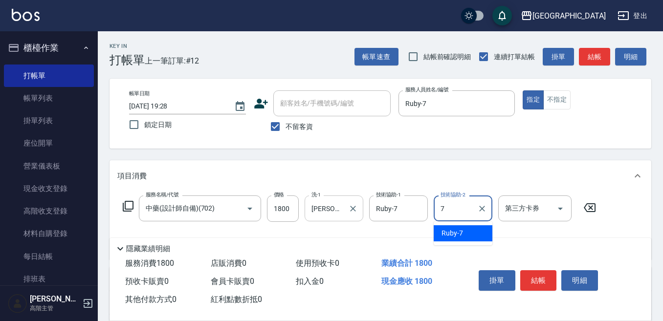
type input "Ruby-7"
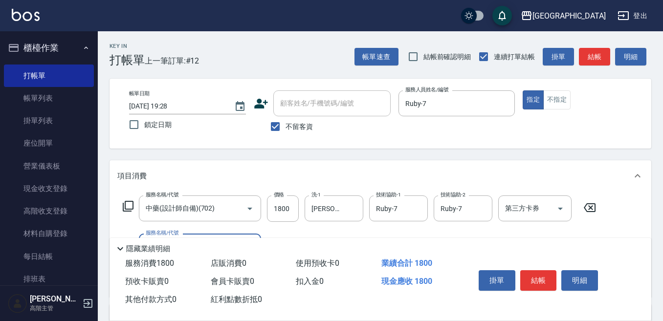
drag, startPoint x: 540, startPoint y: 277, endPoint x: 534, endPoint y: 269, distance: 9.8
click at [536, 271] on button "結帳" at bounding box center [538, 281] width 37 height 21
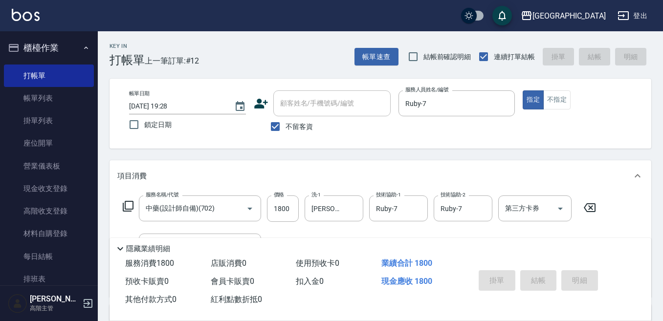
type input "2025/08/23 19:29"
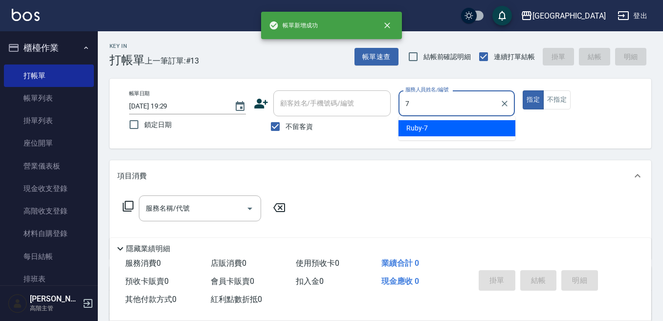
type input "7"
type button "true"
type input "Ruby-7"
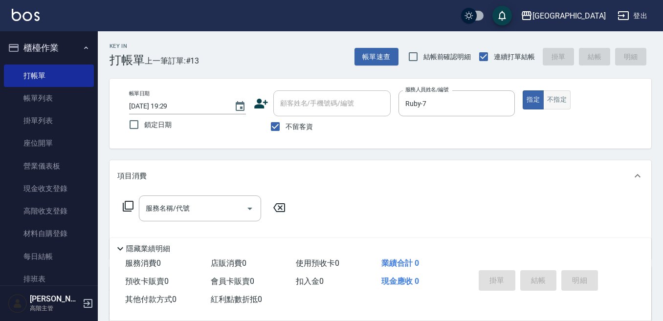
drag, startPoint x: 563, startPoint y: 97, endPoint x: 550, endPoint y: 97, distance: 12.7
click at [558, 96] on button "不指定" at bounding box center [556, 99] width 27 height 19
click at [173, 193] on div "服務名稱/代號 服務名稱/代號" at bounding box center [381, 226] width 542 height 68
click at [159, 201] on div "服務名稱/代號 服務名稱/代號" at bounding box center [200, 209] width 122 height 26
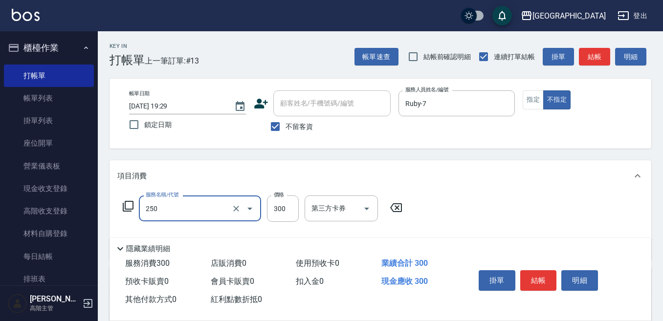
type input "日式洗髮(250)"
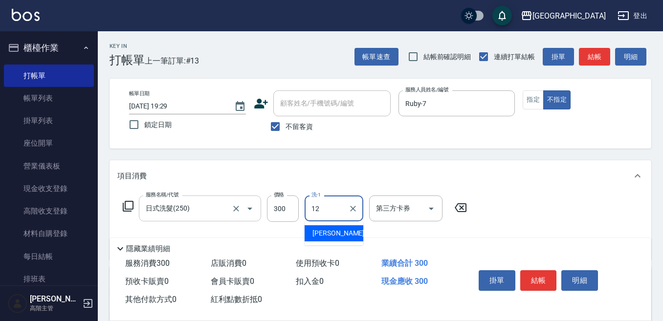
type input "Emily-12"
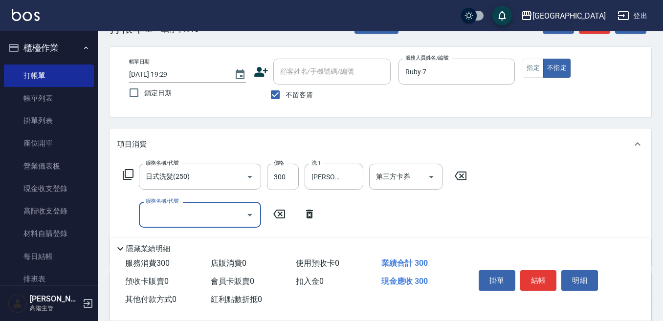
scroll to position [49, 0]
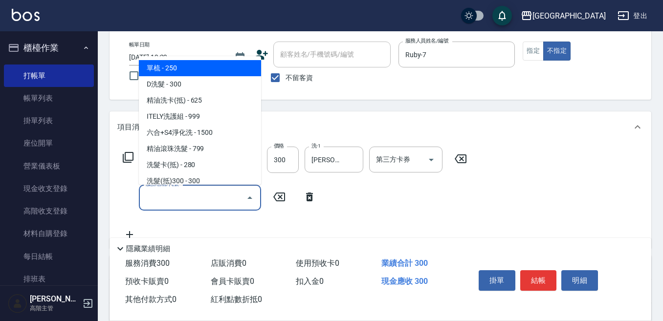
click at [164, 196] on input "服務名稱/代號" at bounding box center [192, 197] width 99 height 17
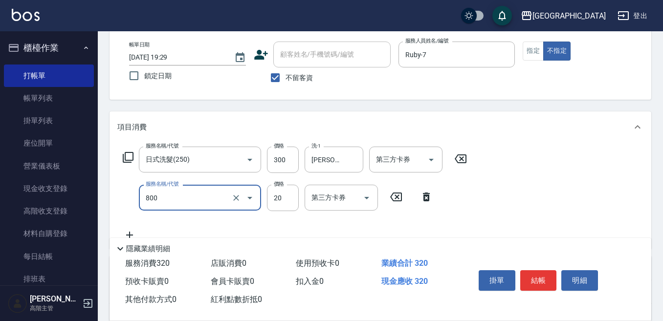
type input "潤絲精(800)"
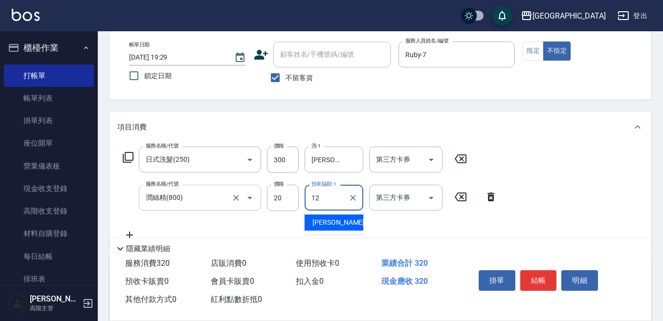
type input "Emily-12"
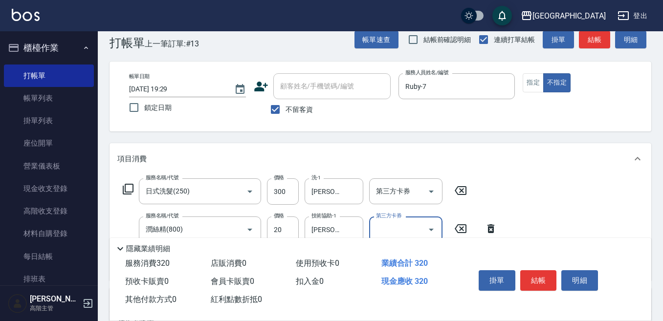
scroll to position [0, 0]
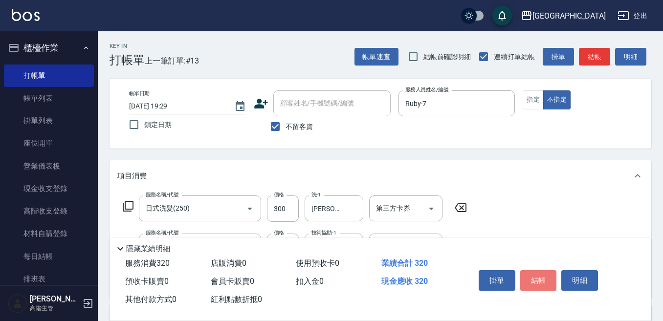
drag, startPoint x: 538, startPoint y: 273, endPoint x: 450, endPoint y: 310, distance: 96.0
click at [536, 273] on button "結帳" at bounding box center [538, 281] width 37 height 21
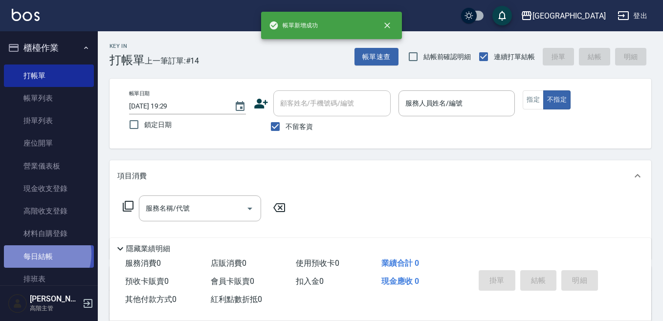
click at [39, 254] on link "每日結帳" at bounding box center [49, 257] width 90 height 23
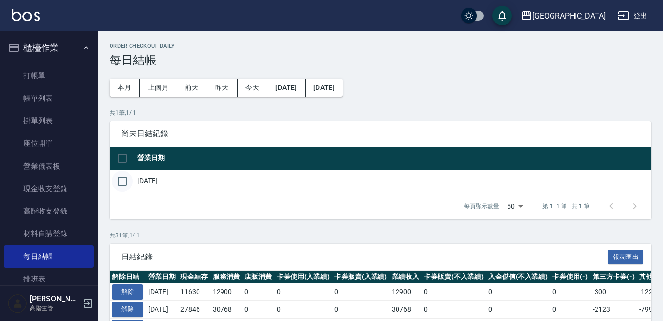
click at [121, 181] on input "checkbox" at bounding box center [122, 181] width 21 height 21
checkbox input "true"
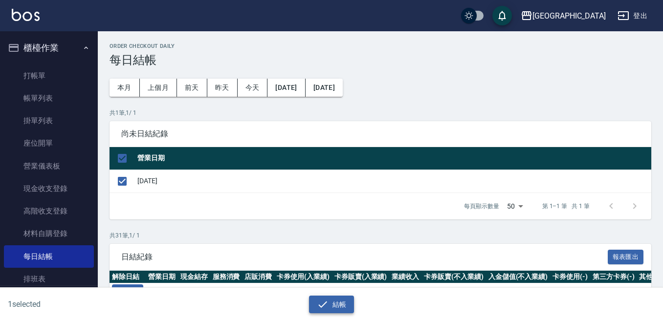
click at [338, 302] on button "結帳" at bounding box center [331, 305] width 45 height 18
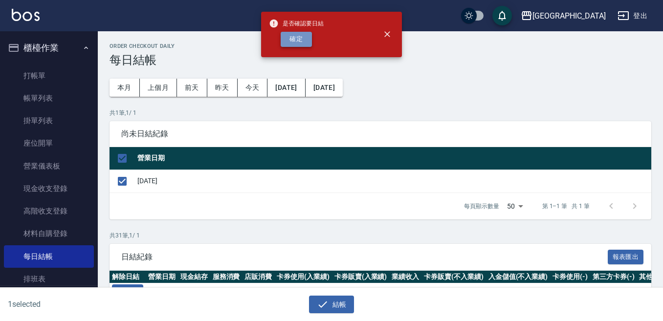
click at [297, 39] on button "確定" at bounding box center [296, 39] width 31 height 15
checkbox input "false"
